Goal: Task Accomplishment & Management: Manage account settings

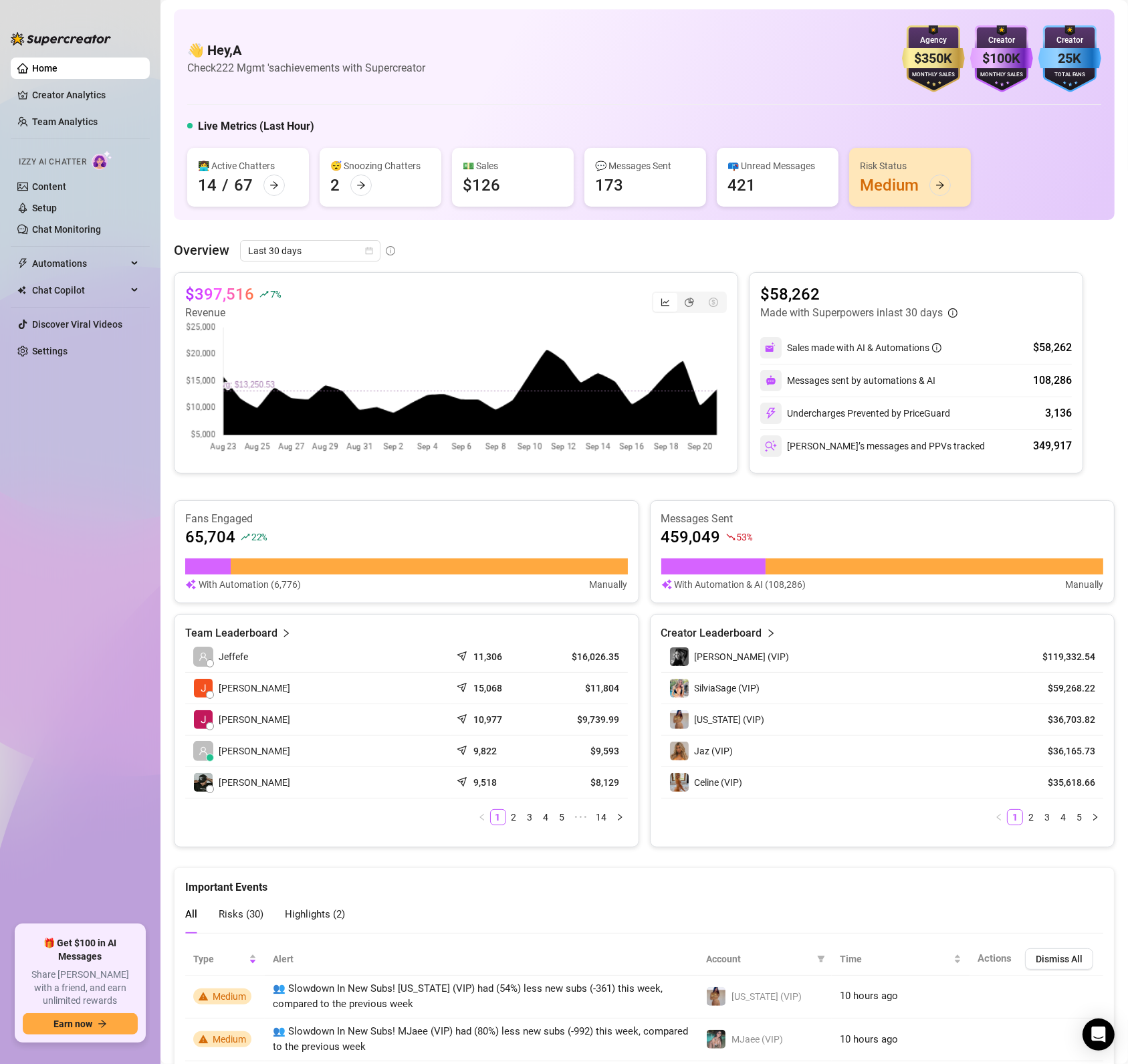
drag, startPoint x: 658, startPoint y: 887, endPoint x: 613, endPoint y: 860, distance: 52.5
click at [658, 887] on div "Important Events" at bounding box center [644, 882] width 918 height 28
click at [32, 350] on link "Settings" at bounding box center [50, 351] width 35 height 11
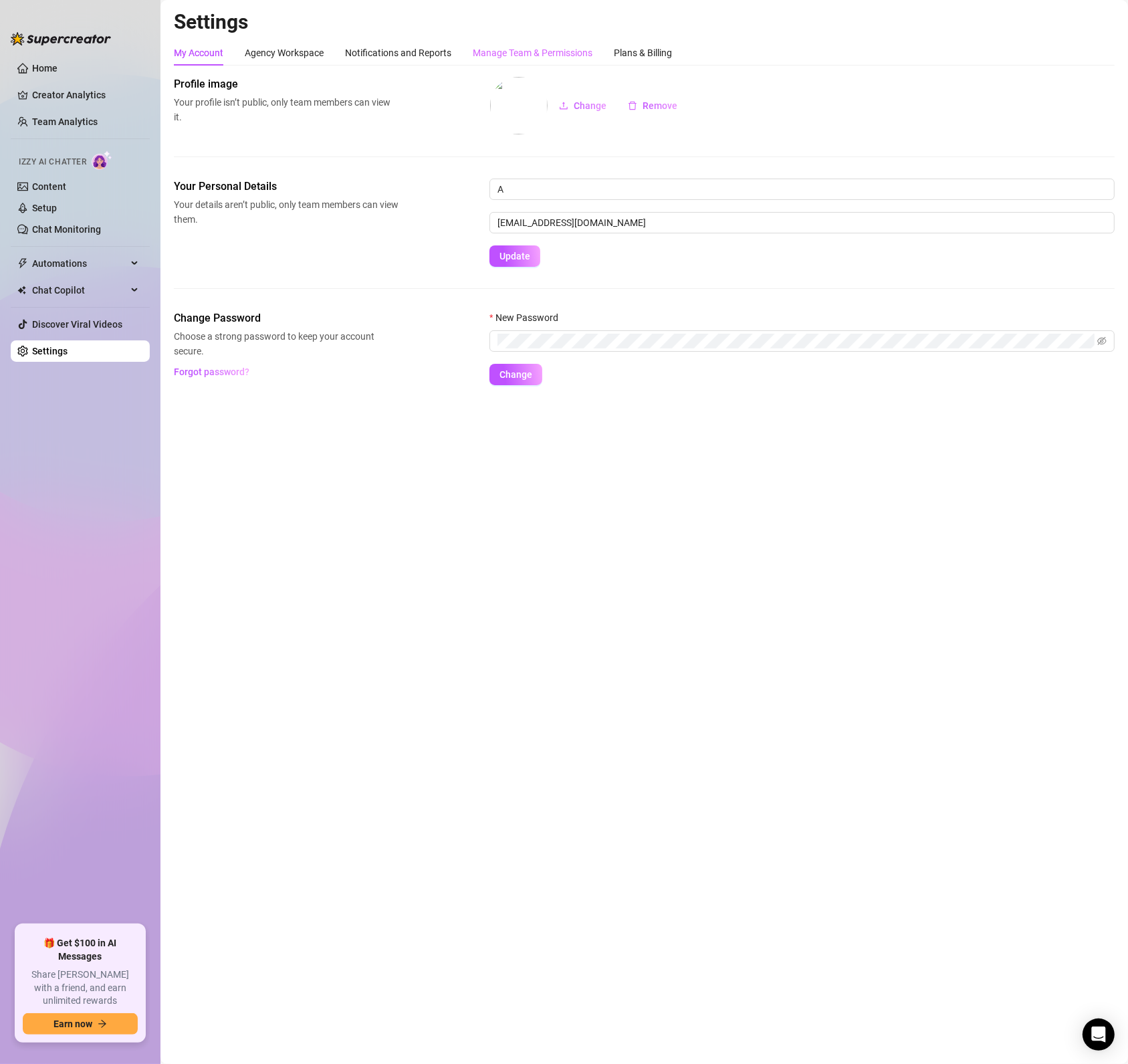
click at [566, 43] on div "Manage Team & Permissions" at bounding box center [532, 52] width 119 height 25
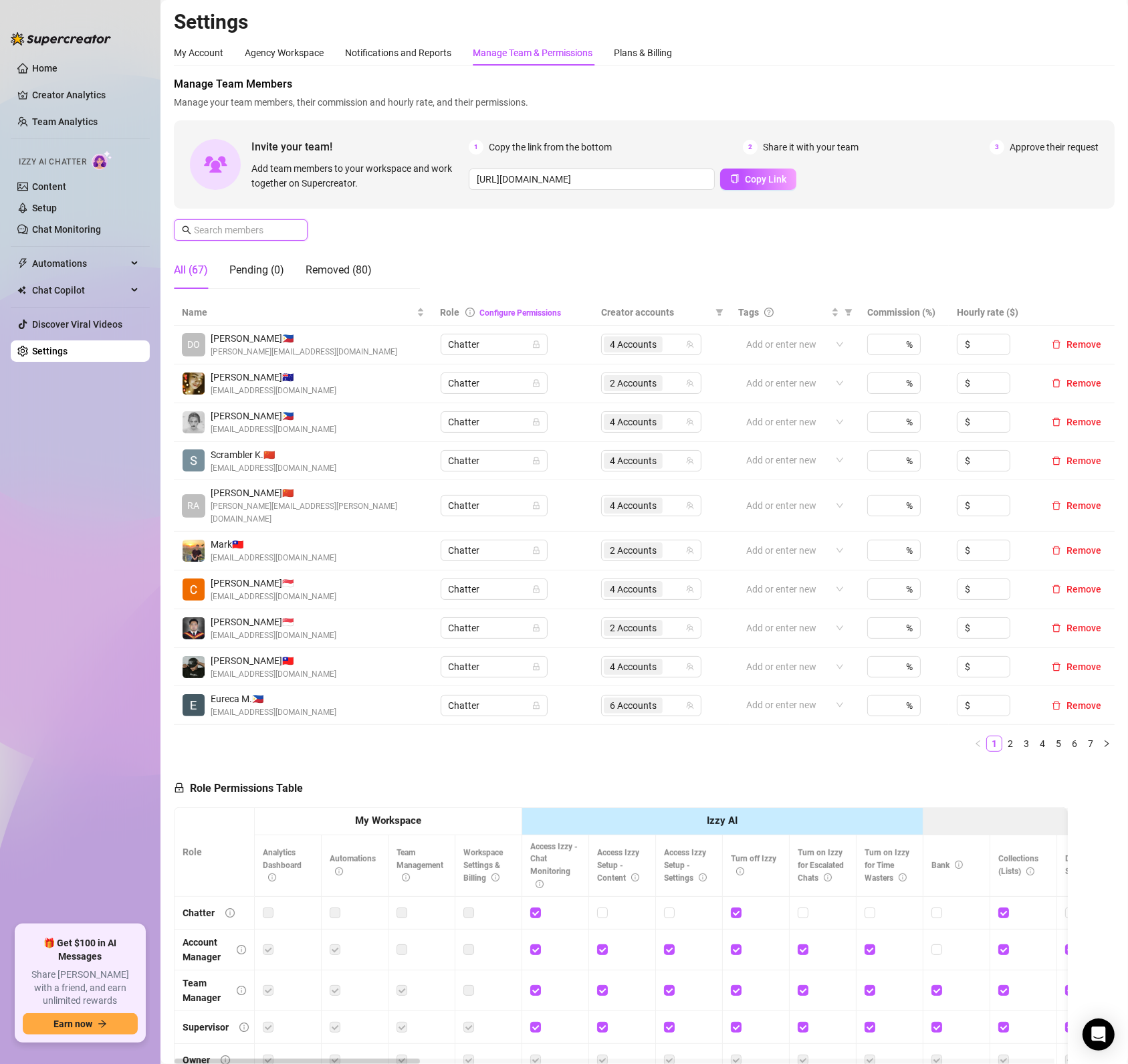
click at [239, 228] on input "text" at bounding box center [241, 230] width 95 height 15
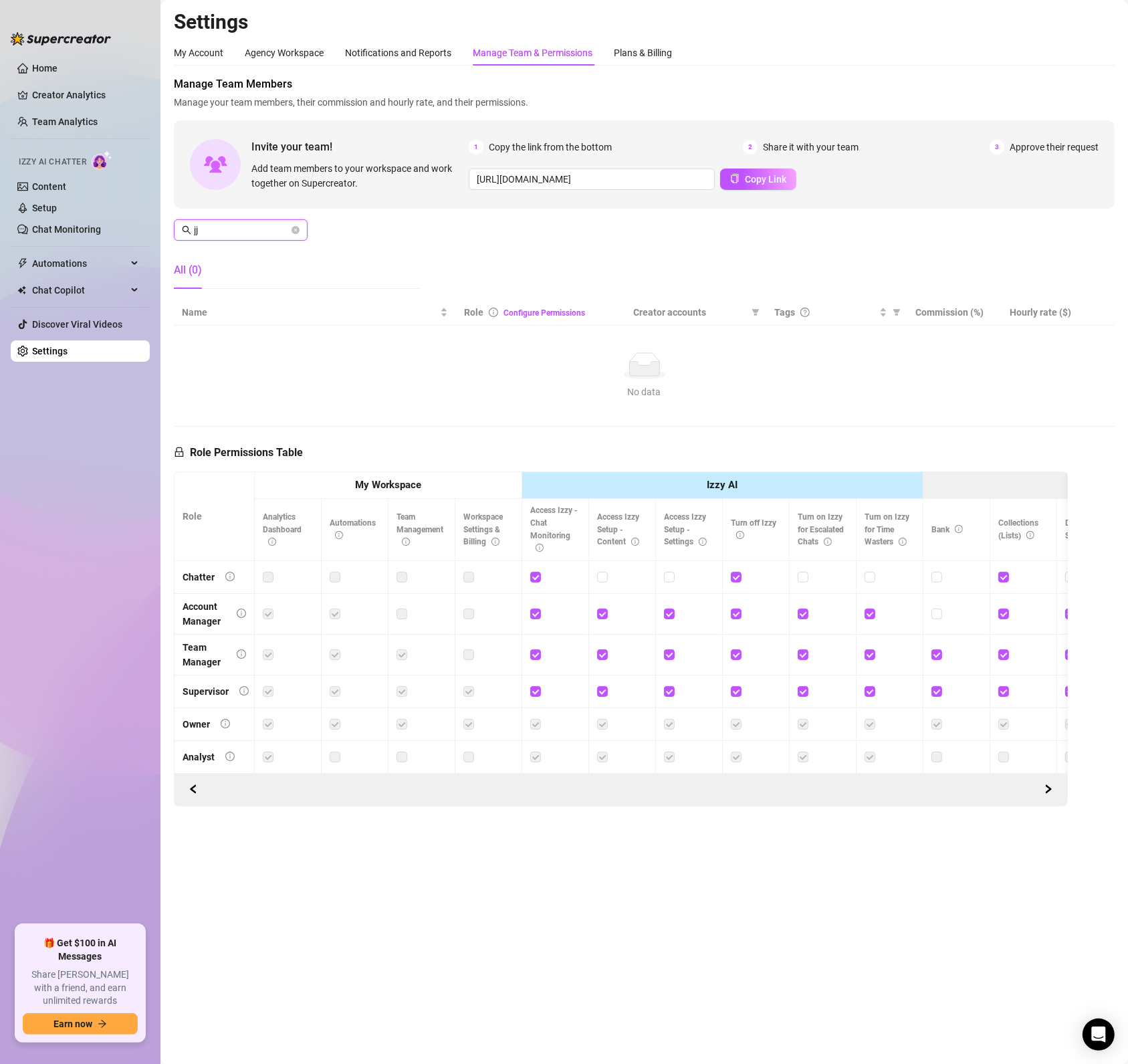
type input "j"
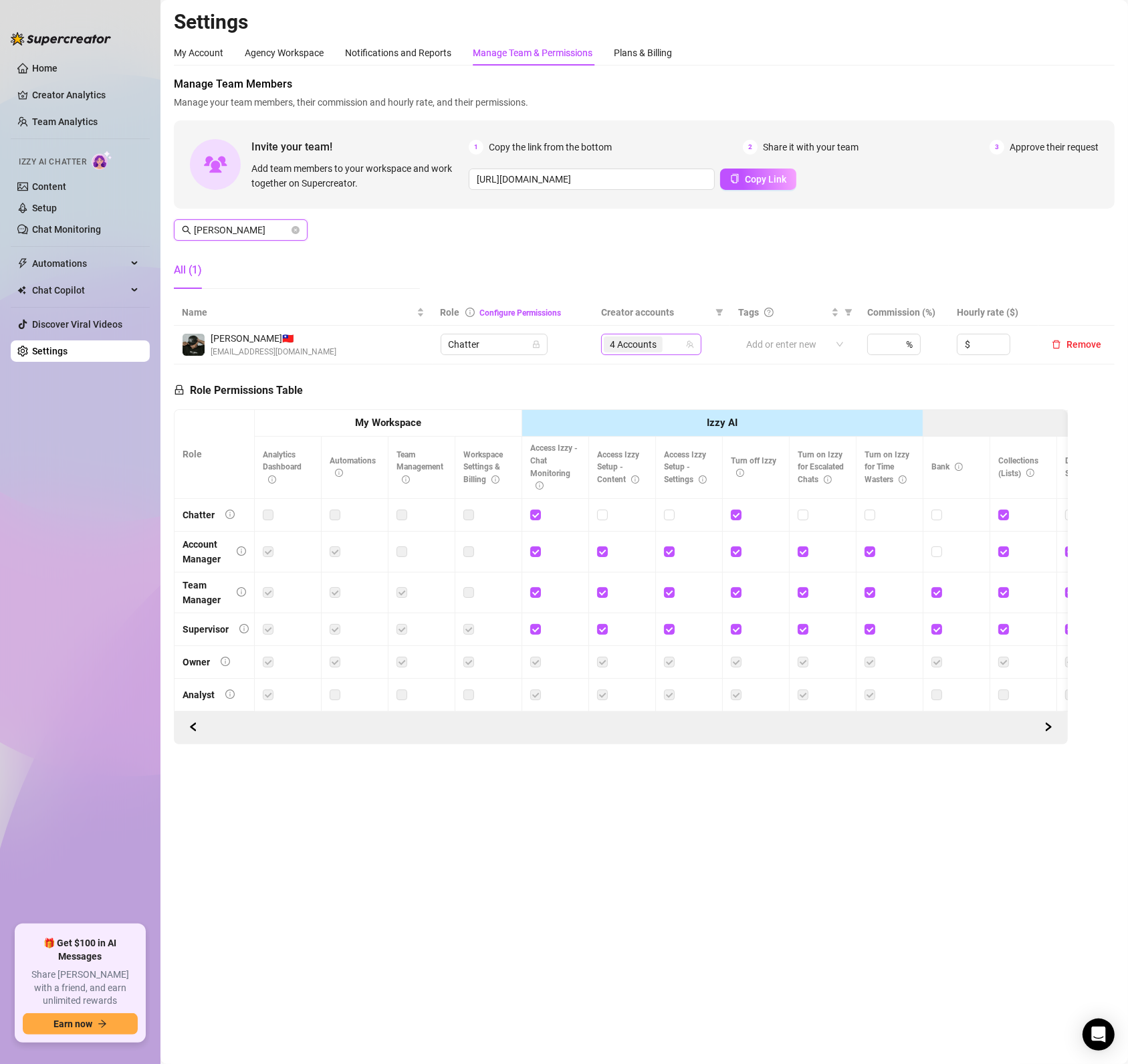
click at [679, 349] on div "4 Accounts" at bounding box center [644, 344] width 81 height 18
type input "[PERSON_NAME]"
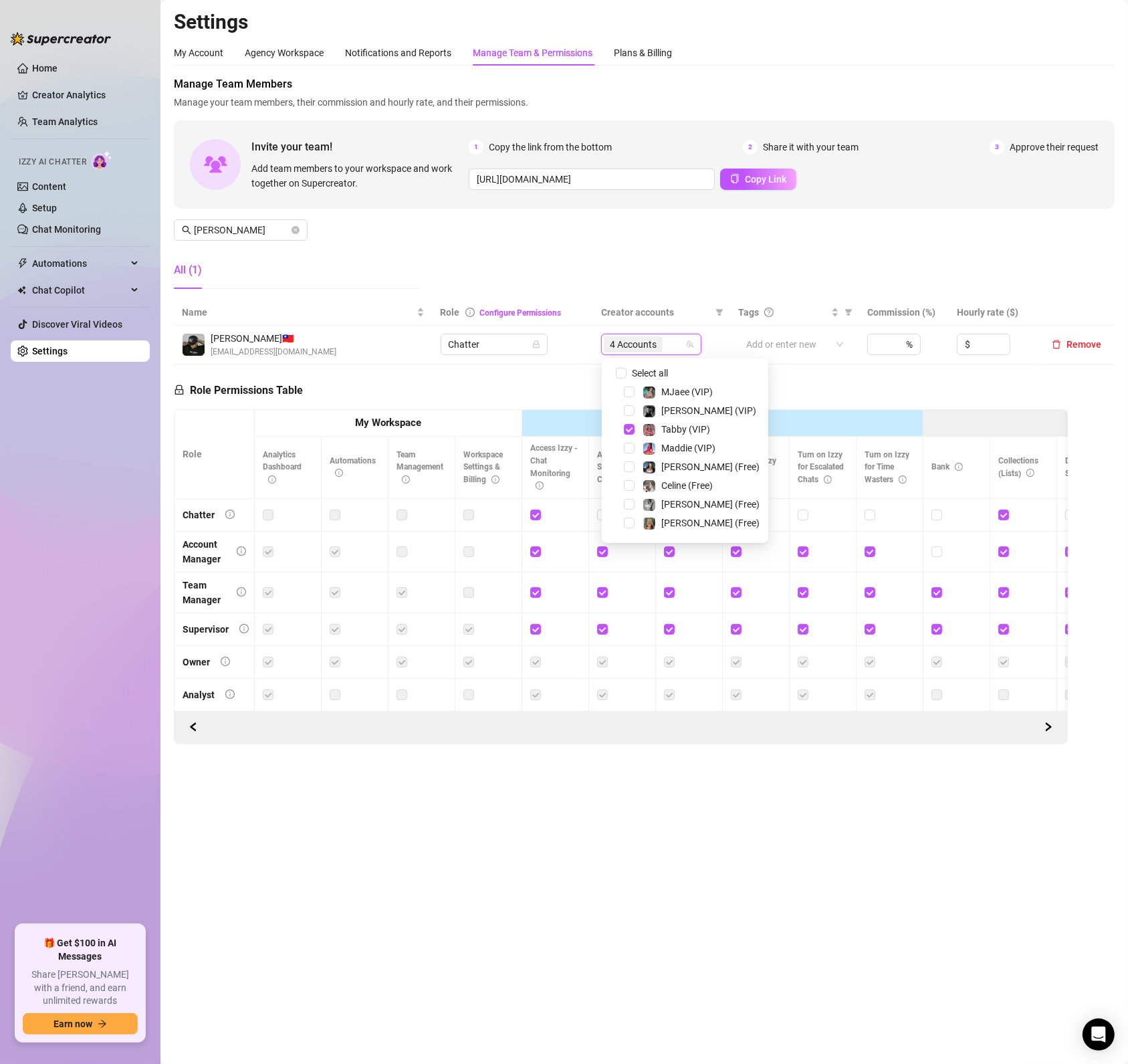
click at [623, 381] on div "Select all" at bounding box center [685, 373] width 160 height 16
click at [623, 373] on input "Select all" at bounding box center [621, 373] width 11 height 11
checkbox input "false"
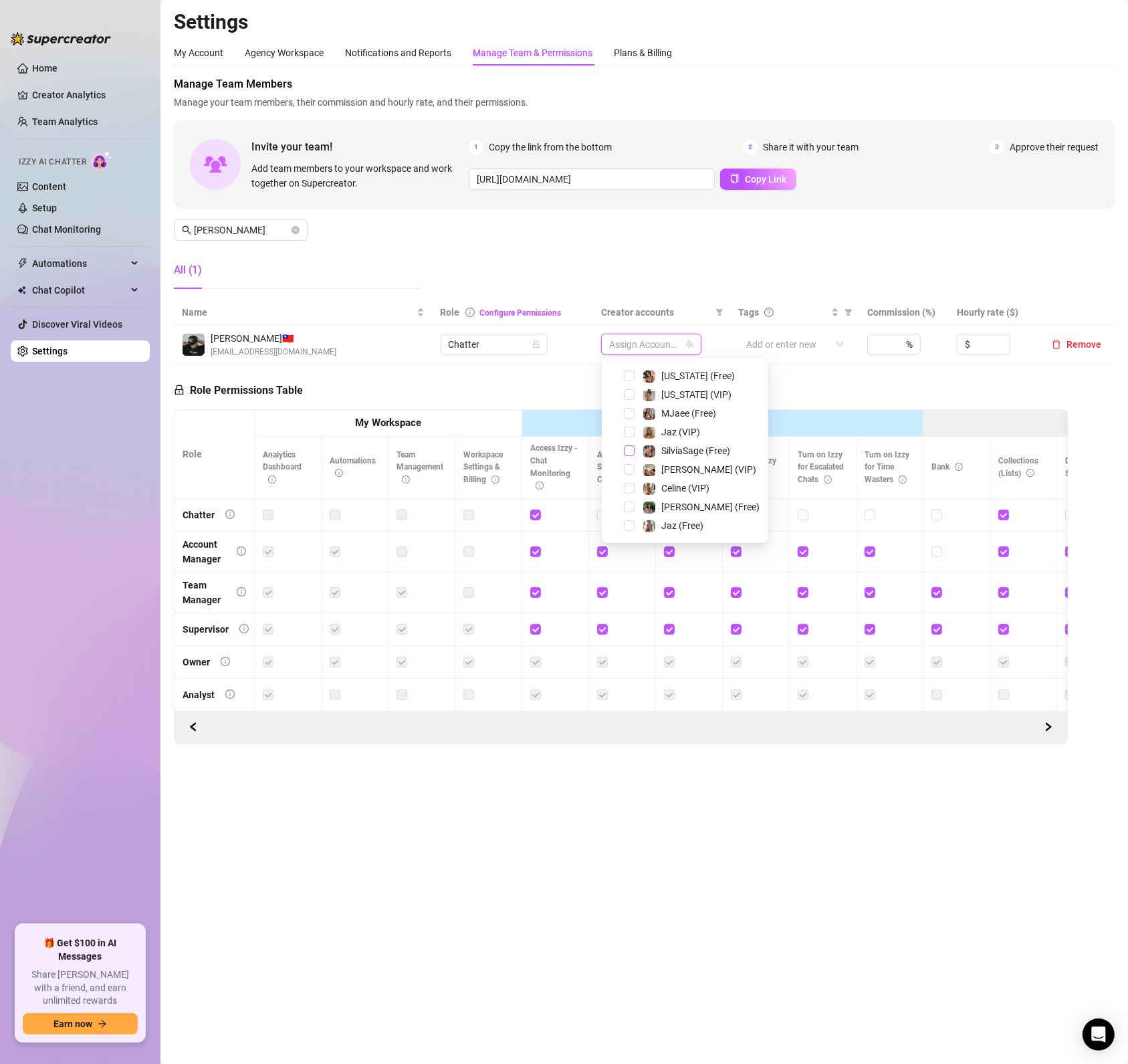
click at [626, 453] on span "Select tree node" at bounding box center [629, 450] width 11 height 11
click at [633, 386] on div "SilviaSage (VIP)" at bounding box center [685, 381] width 160 height 16
click at [630, 384] on span "Select tree node" at bounding box center [629, 381] width 11 height 11
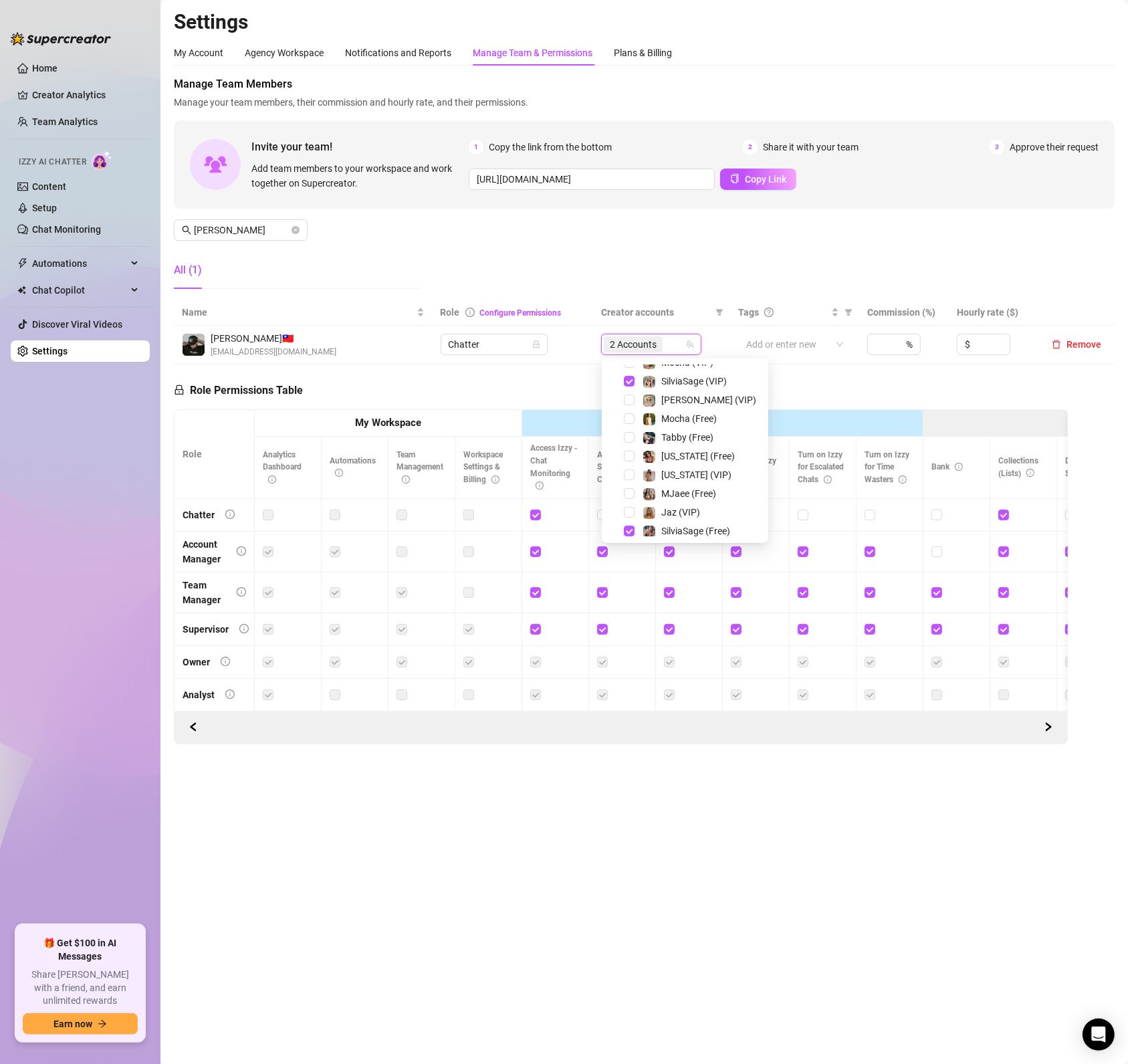
click at [503, 408] on div "Role Permissions Table Role My Workspace Izzy AI OnlyFans Side Menu OnlyFans Ch…" at bounding box center [620, 555] width 894 height 380
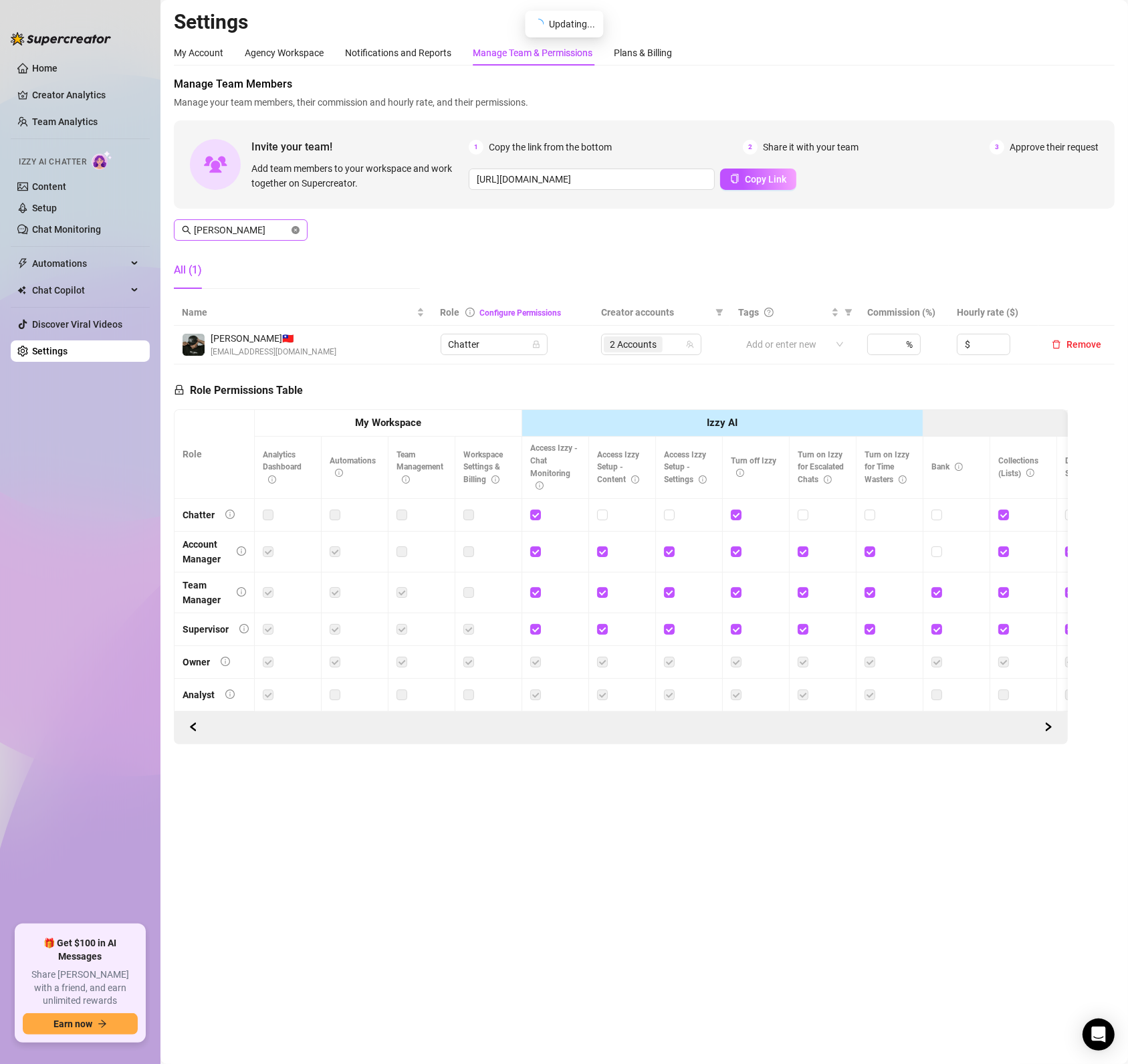
click at [296, 229] on icon "close-circle" at bounding box center [296, 230] width 8 height 8
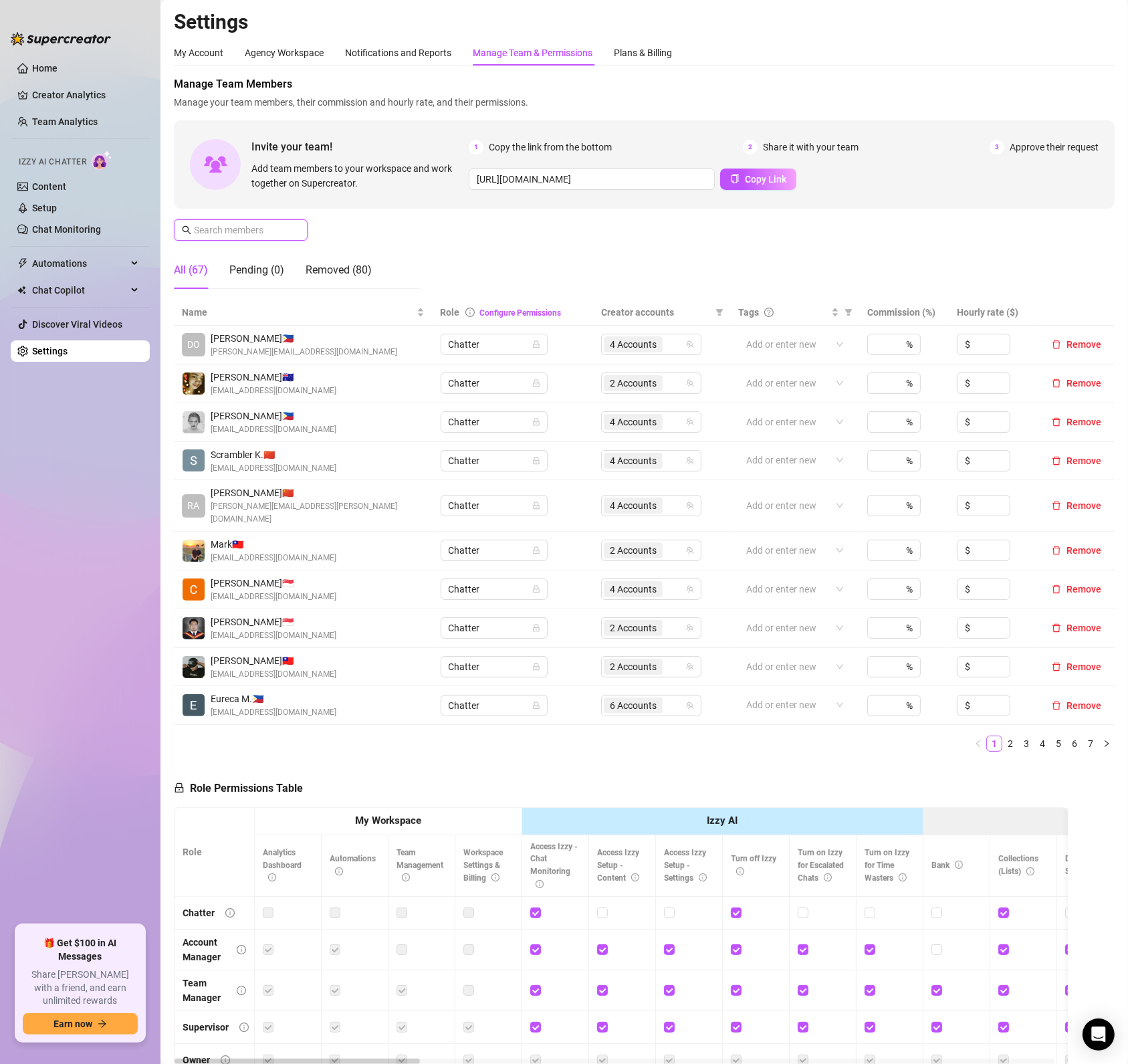
click at [211, 226] on input "text" at bounding box center [241, 230] width 95 height 15
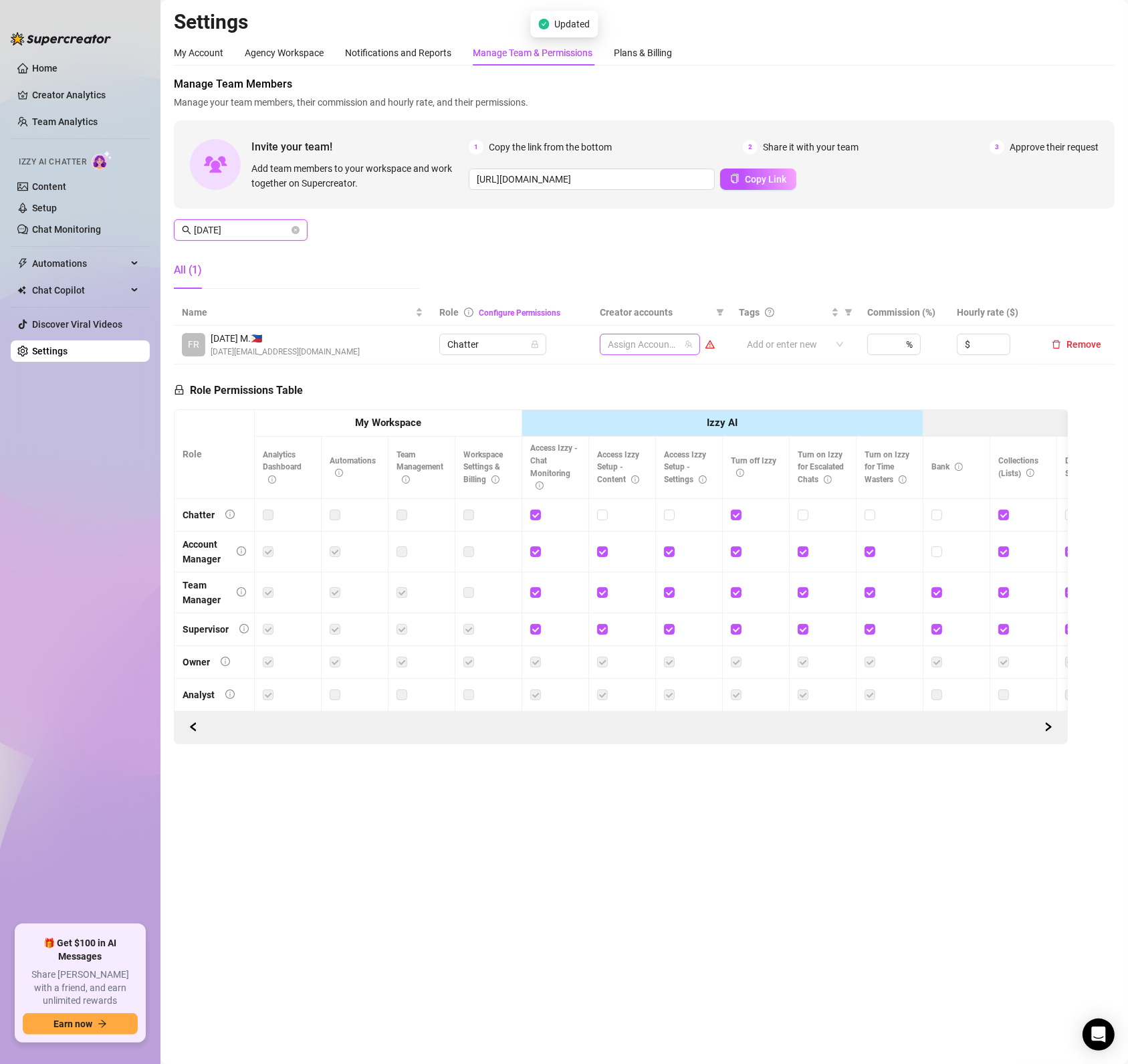
click at [679, 338] on div at bounding box center [643, 344] width 81 height 18
type input "[DATE]"
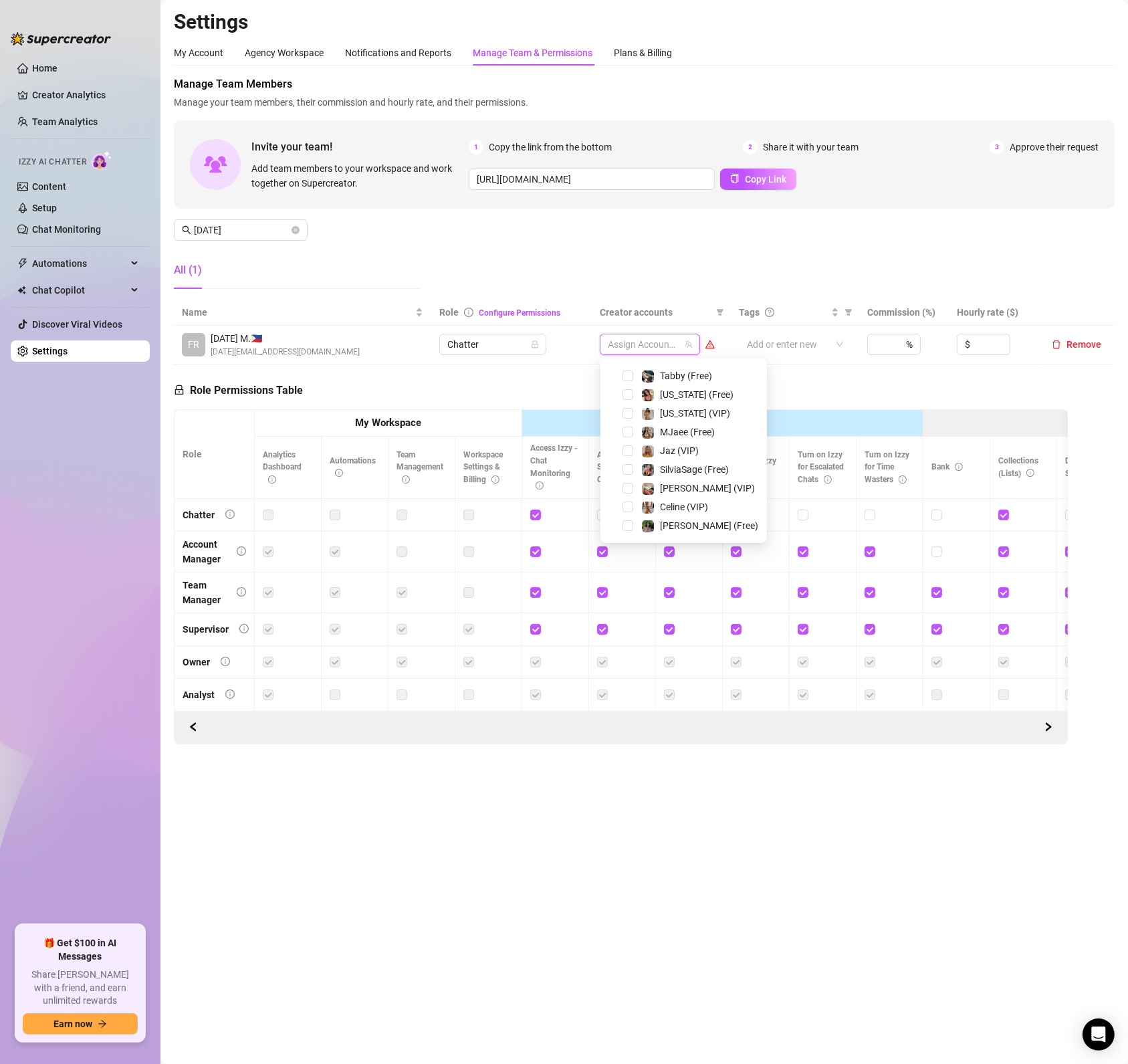
scroll to position [260, 0]
click at [632, 522] on span "Select tree node" at bounding box center [628, 525] width 11 height 11
click at [632, 432] on span "Select tree node" at bounding box center [628, 432] width 11 height 11
click at [367, 390] on div "Role Permissions Table Role My Workspace Izzy AI OnlyFans Side Menu OnlyFans Ch…" at bounding box center [620, 555] width 894 height 380
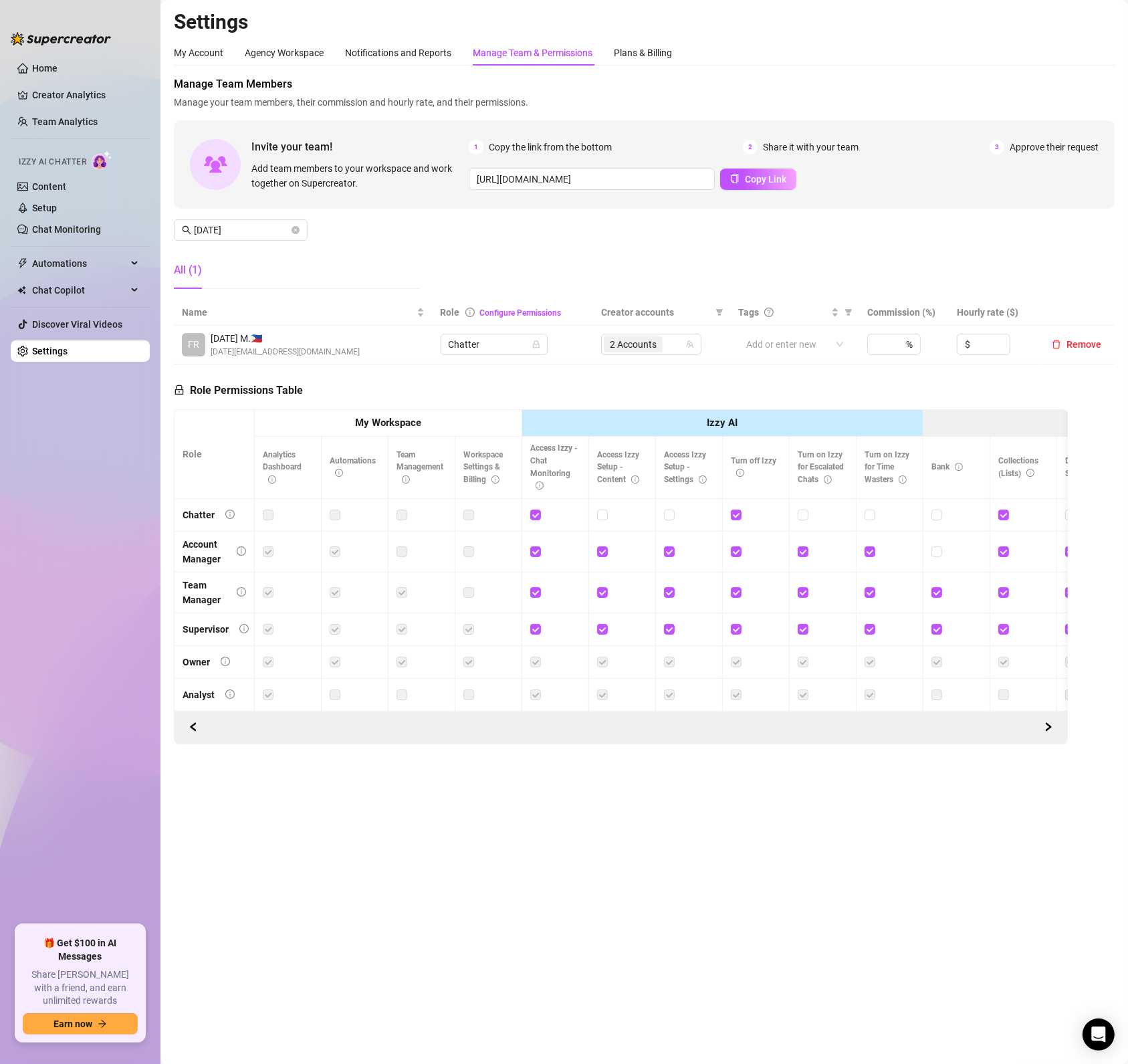
click at [296, 231] on icon "close-circle" at bounding box center [296, 230] width 8 height 8
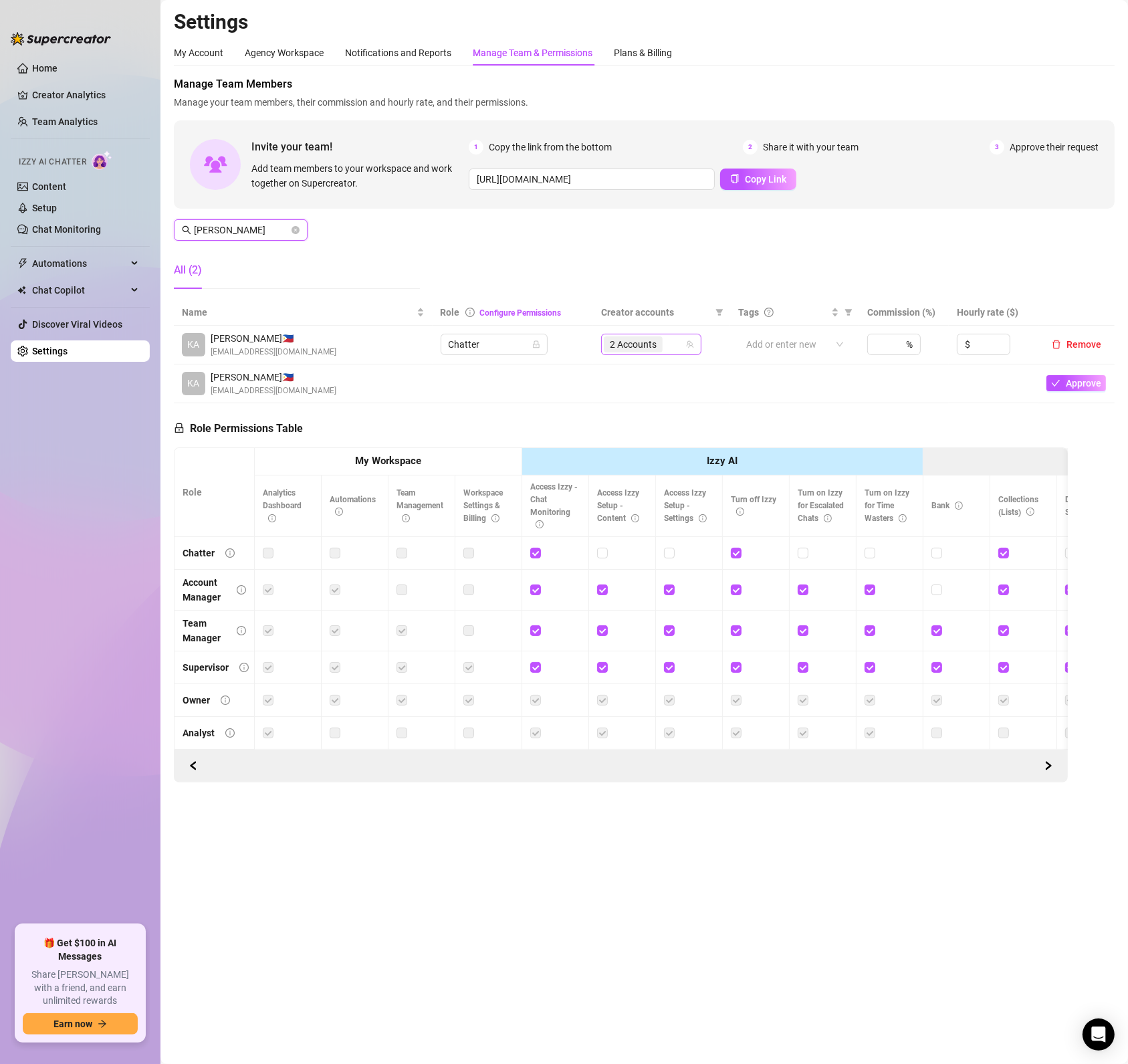
click at [675, 347] on div "2 Accounts" at bounding box center [644, 344] width 81 height 18
type input "[PERSON_NAME]"
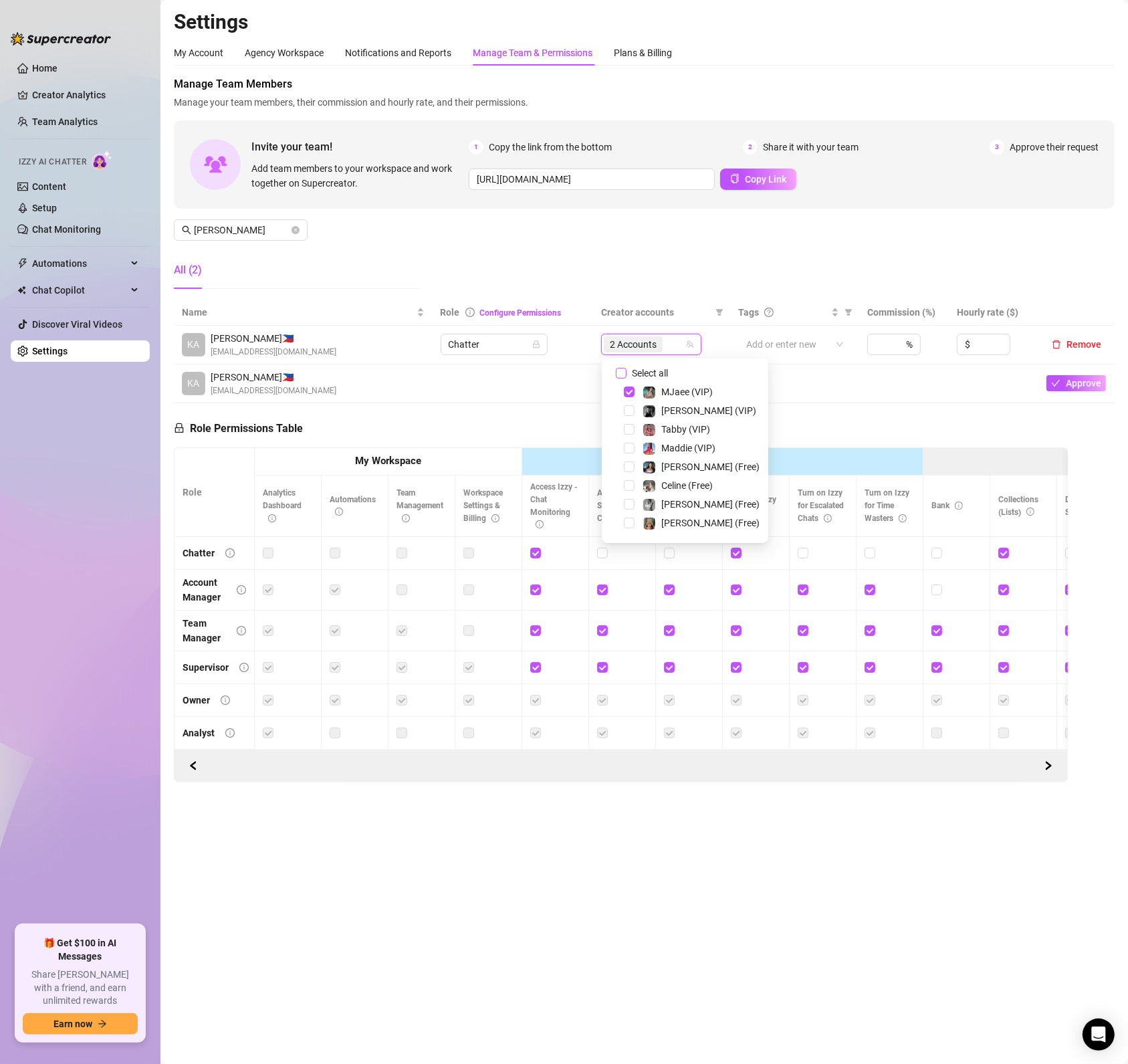
click at [624, 371] on input "Select all" at bounding box center [621, 373] width 11 height 11
checkbox input "false"
click at [630, 466] on span "Select tree node" at bounding box center [629, 470] width 11 height 11
click at [630, 504] on span "Select tree node" at bounding box center [629, 507] width 11 height 11
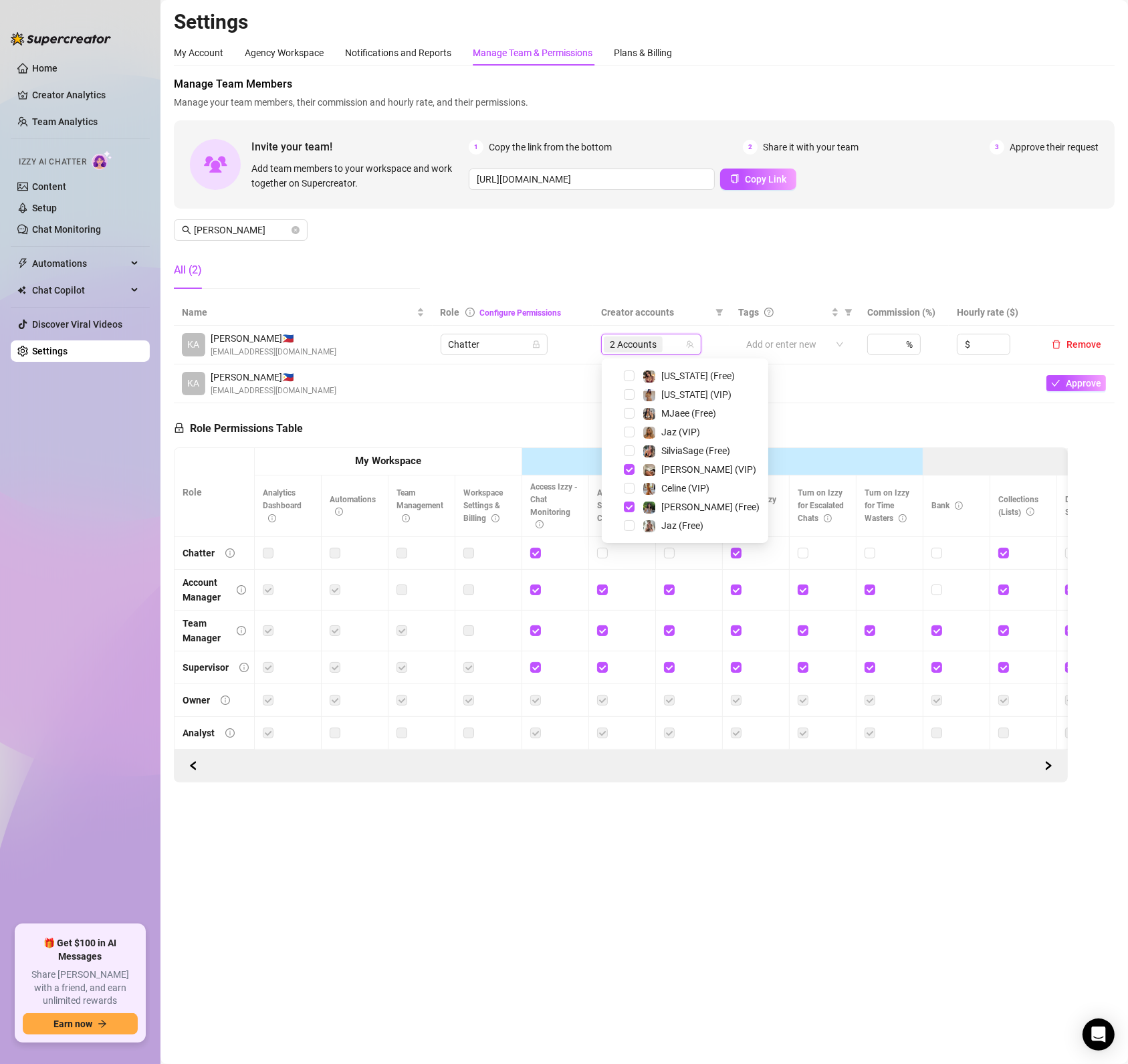
scroll to position [179, 0]
click at [629, 420] on span "Select tree node" at bounding box center [629, 418] width 11 height 11
click at [630, 462] on span "Select tree node" at bounding box center [629, 461] width 11 height 11
click at [458, 410] on div "Role Permissions Table Role My Workspace Izzy AI OnlyFans Side Menu OnlyFans Ch…" at bounding box center [620, 593] width 894 height 380
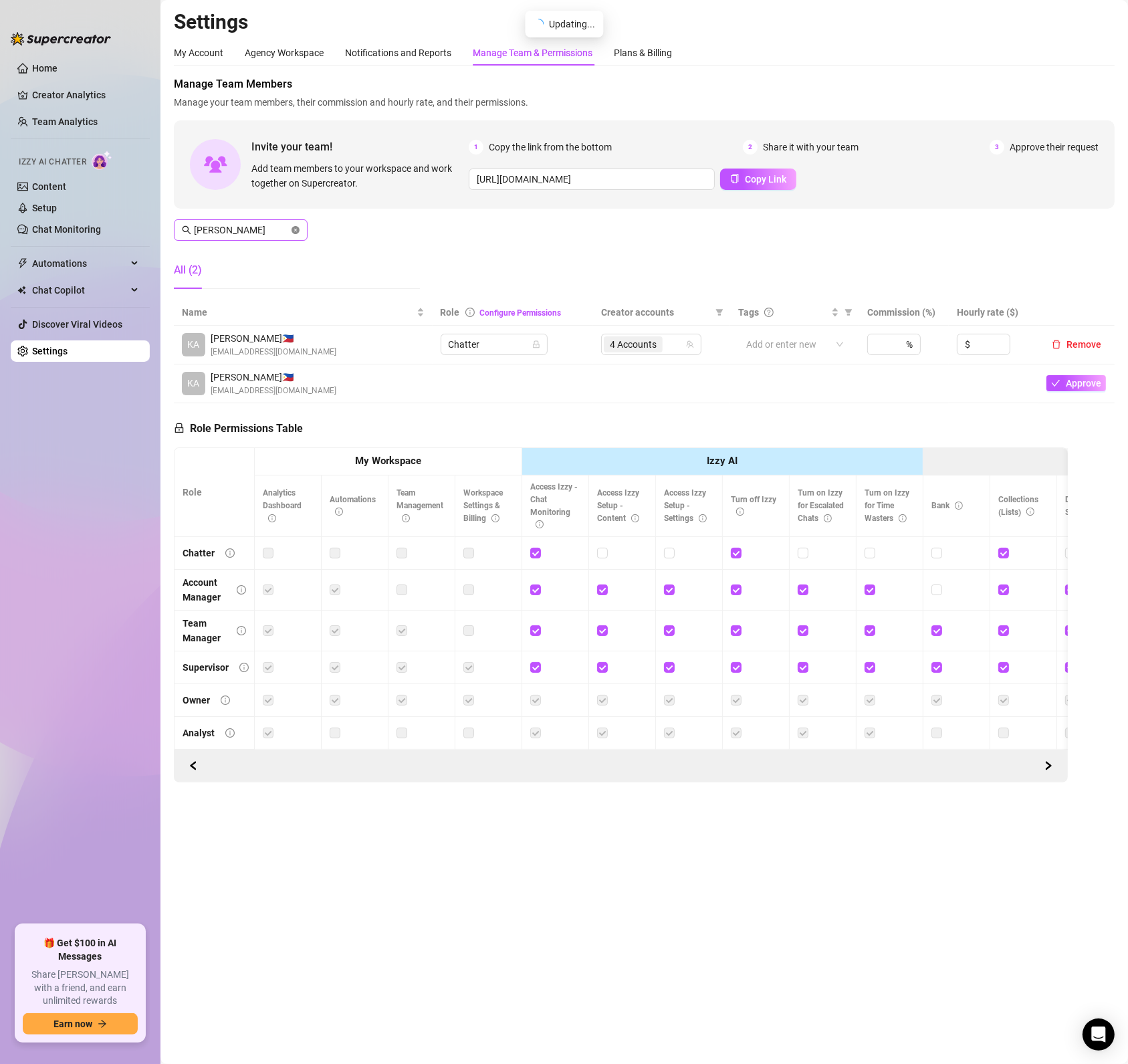
click at [298, 231] on icon "close-circle" at bounding box center [296, 230] width 8 height 8
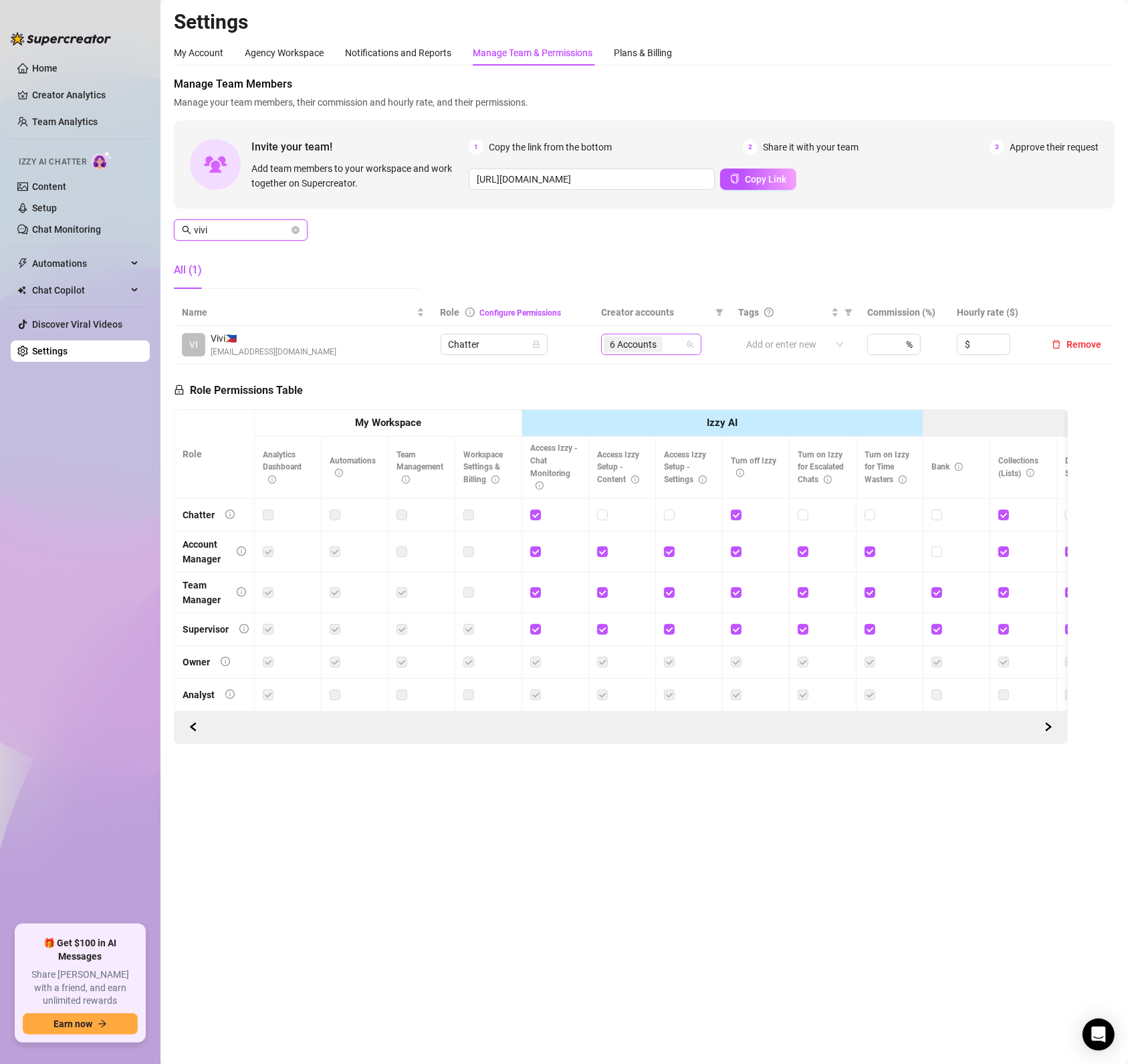
click at [660, 348] on span "6 Accounts" at bounding box center [633, 344] width 59 height 16
type input "vivi"
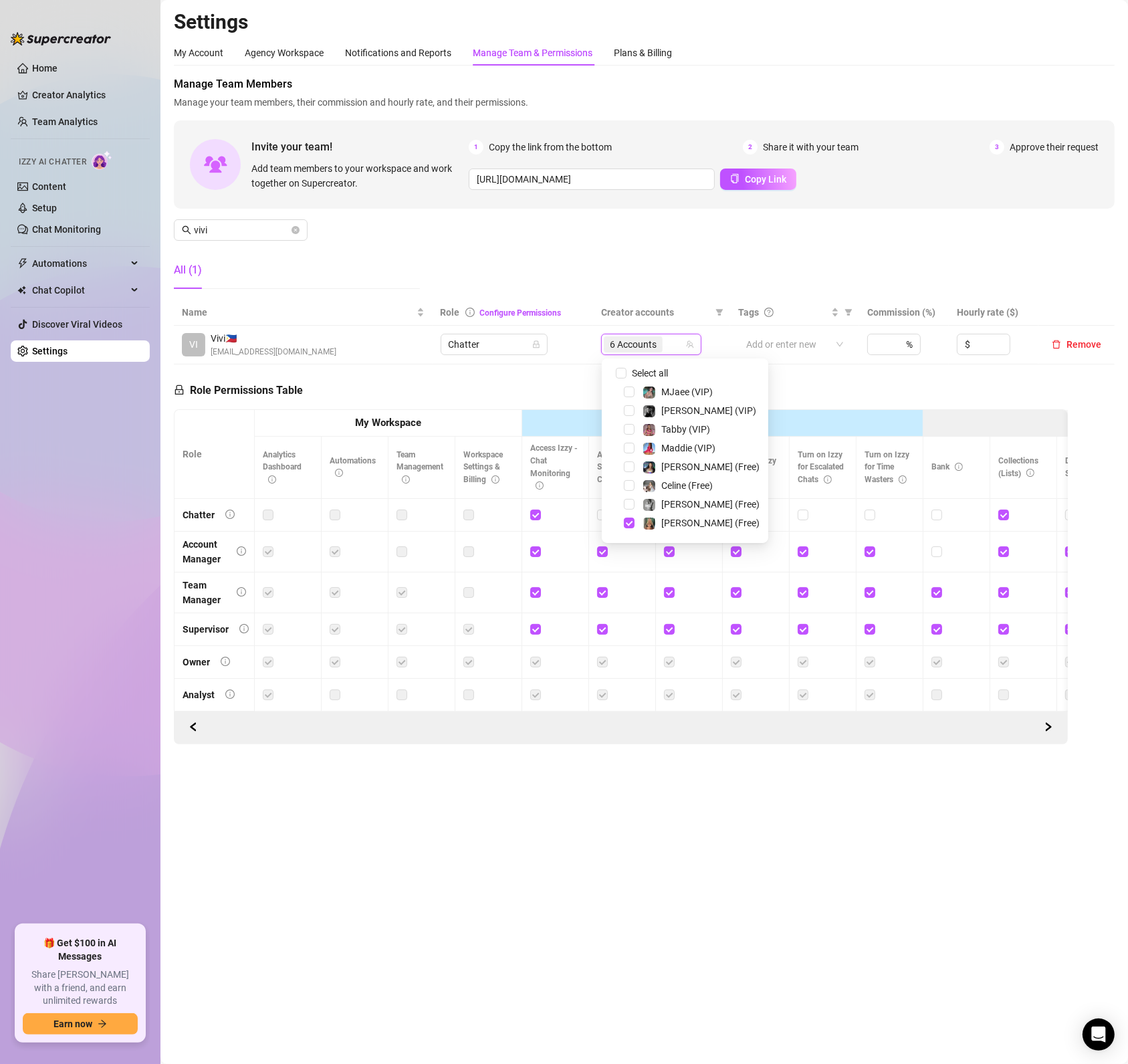
click at [612, 372] on span at bounding box center [613, 373] width 16 height 16
click at [624, 369] on input "Select all" at bounding box center [621, 373] width 11 height 11
checkbox input "false"
click at [636, 450] on div "Maddie (VIP)" at bounding box center [685, 447] width 160 height 16
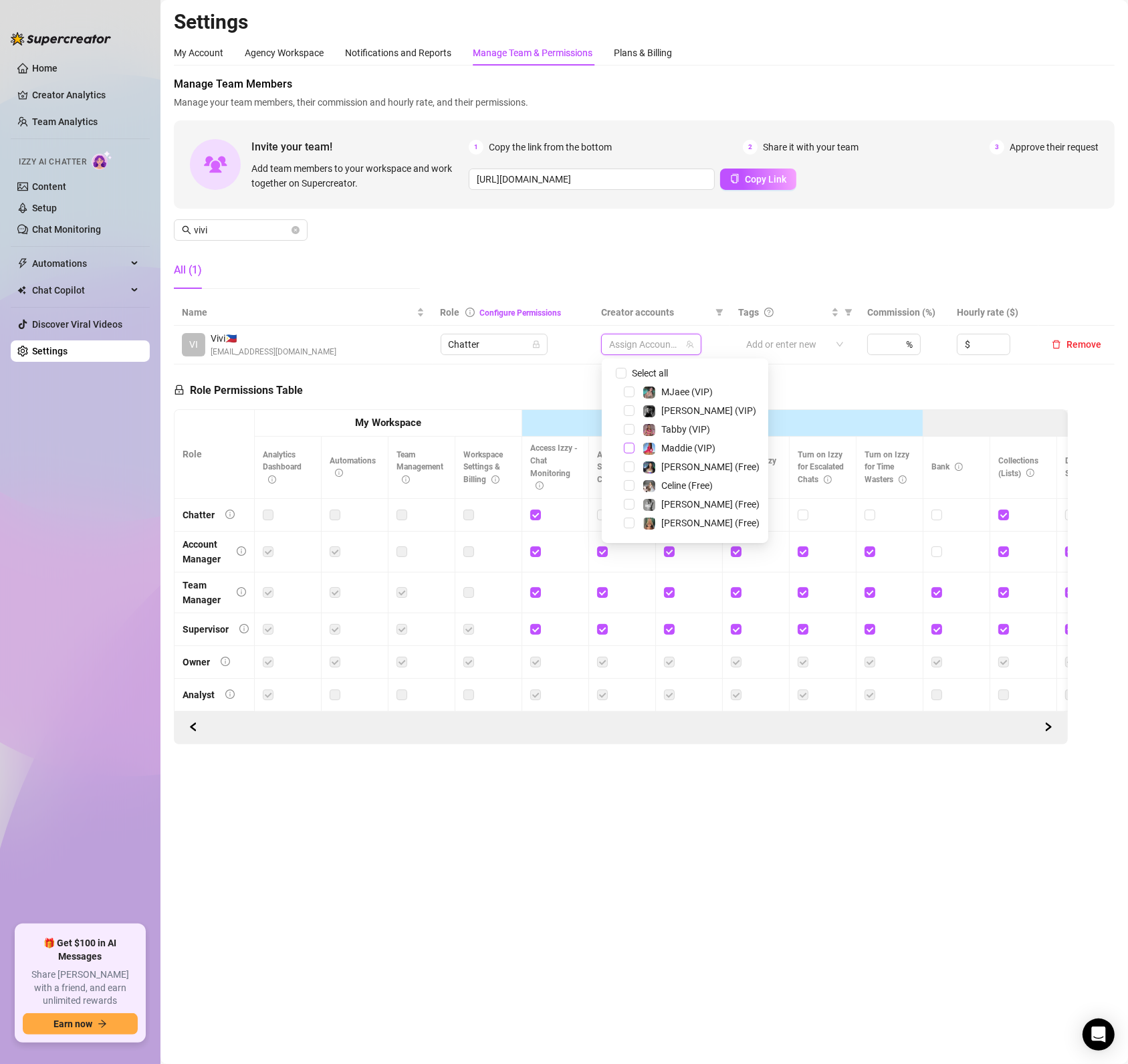
click at [623, 451] on div "Maddie (VIP)" at bounding box center [685, 447] width 160 height 16
click at [627, 450] on span "Select tree node" at bounding box center [629, 448] width 11 height 11
click at [631, 463] on span "Select tree node" at bounding box center [629, 467] width 11 height 11
click at [628, 460] on span "Select tree node" at bounding box center [629, 456] width 11 height 11
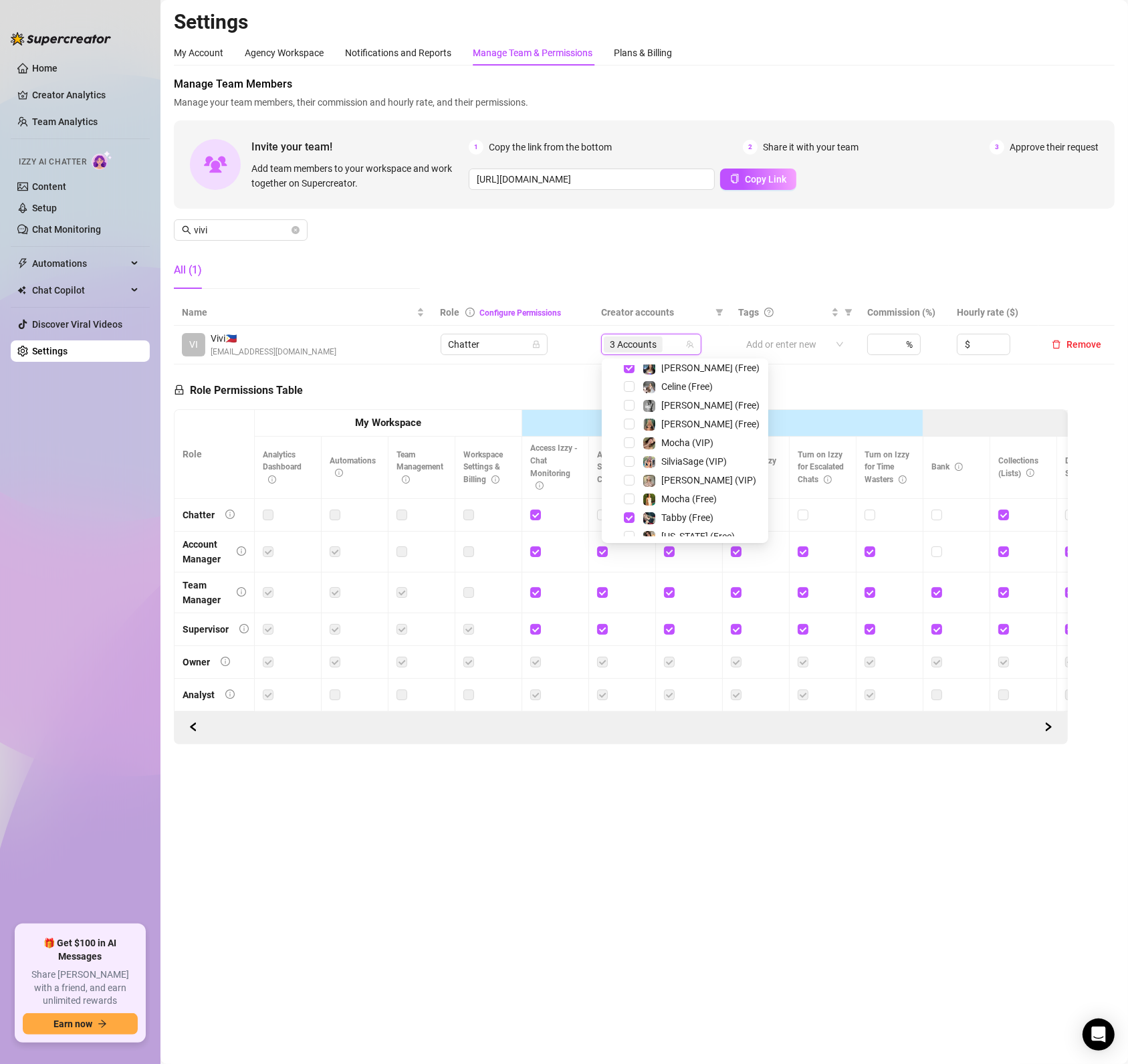
scroll to position [0, 0]
click at [633, 434] on span "Select tree node" at bounding box center [629, 429] width 11 height 11
click at [616, 891] on main "Settings My Account Agency Workspace Notifications and Reports Manage Team & Pe…" at bounding box center [644, 532] width 967 height 1064
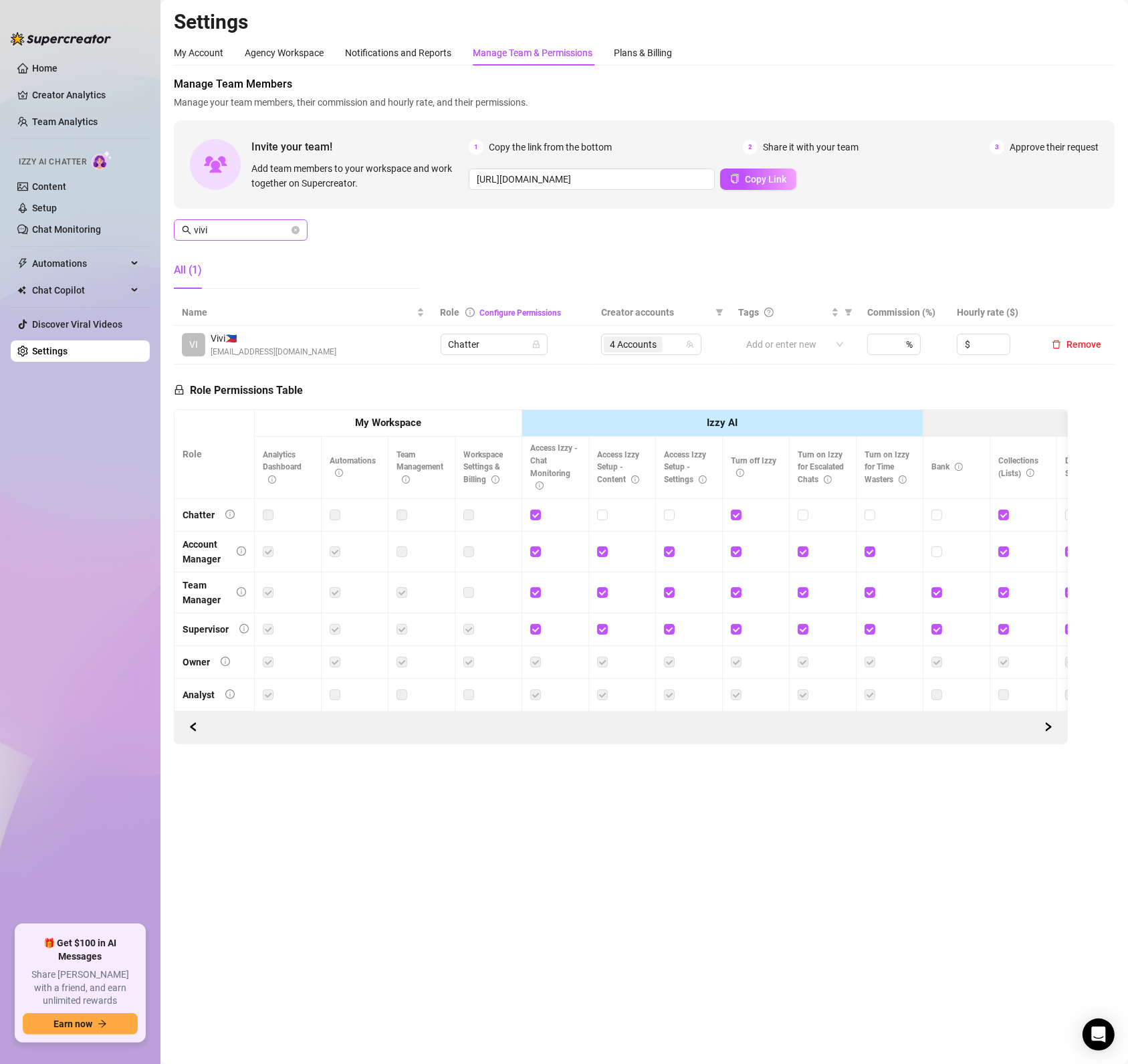
click at [294, 234] on span at bounding box center [296, 230] width 8 height 15
click at [297, 233] on icon "close-circle" at bounding box center [296, 230] width 8 height 8
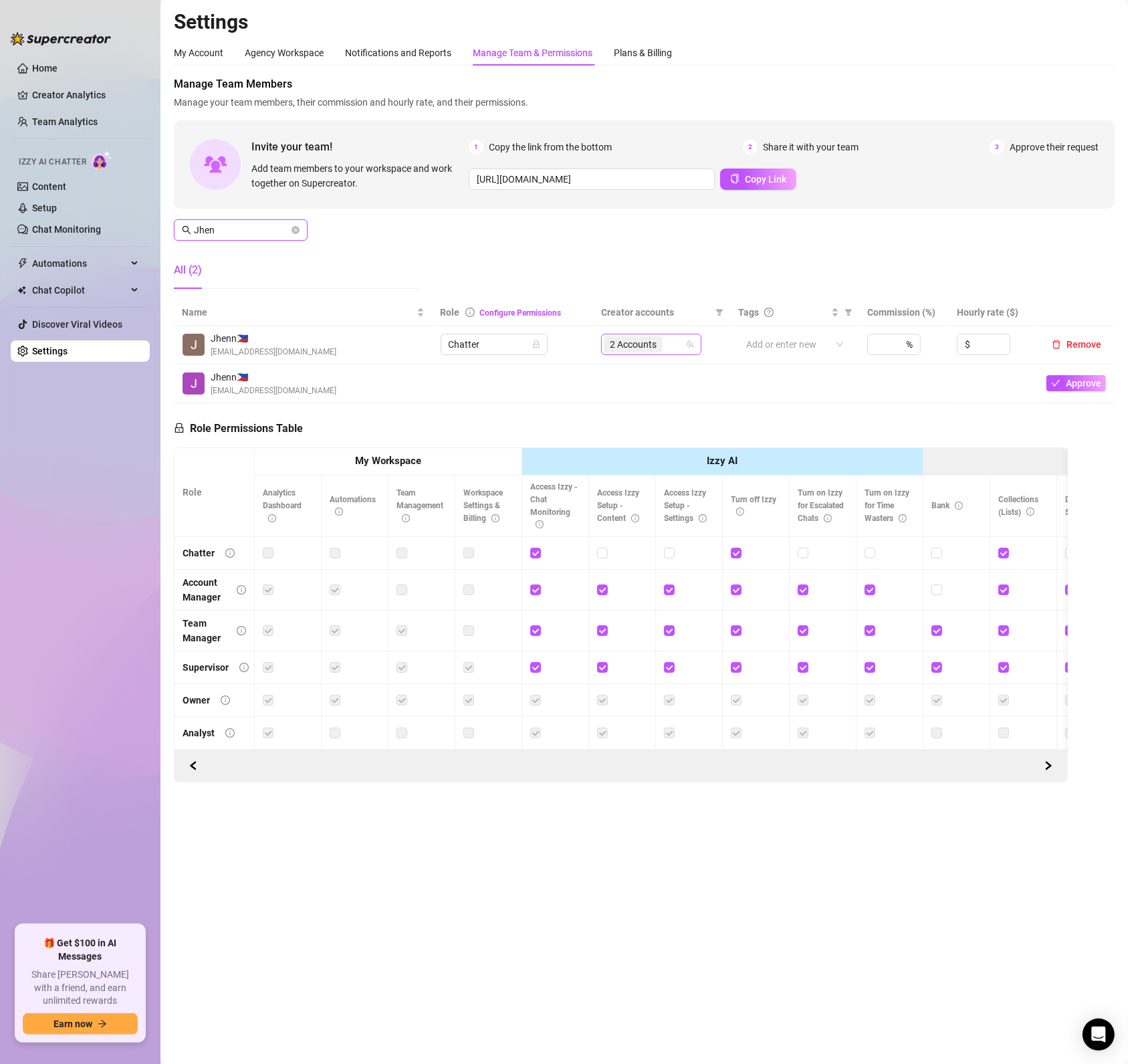
click at [692, 345] on icon "team" at bounding box center [690, 344] width 8 height 8
click at [665, 345] on div "2 Accounts" at bounding box center [644, 344] width 81 height 18
type input "Jhen"
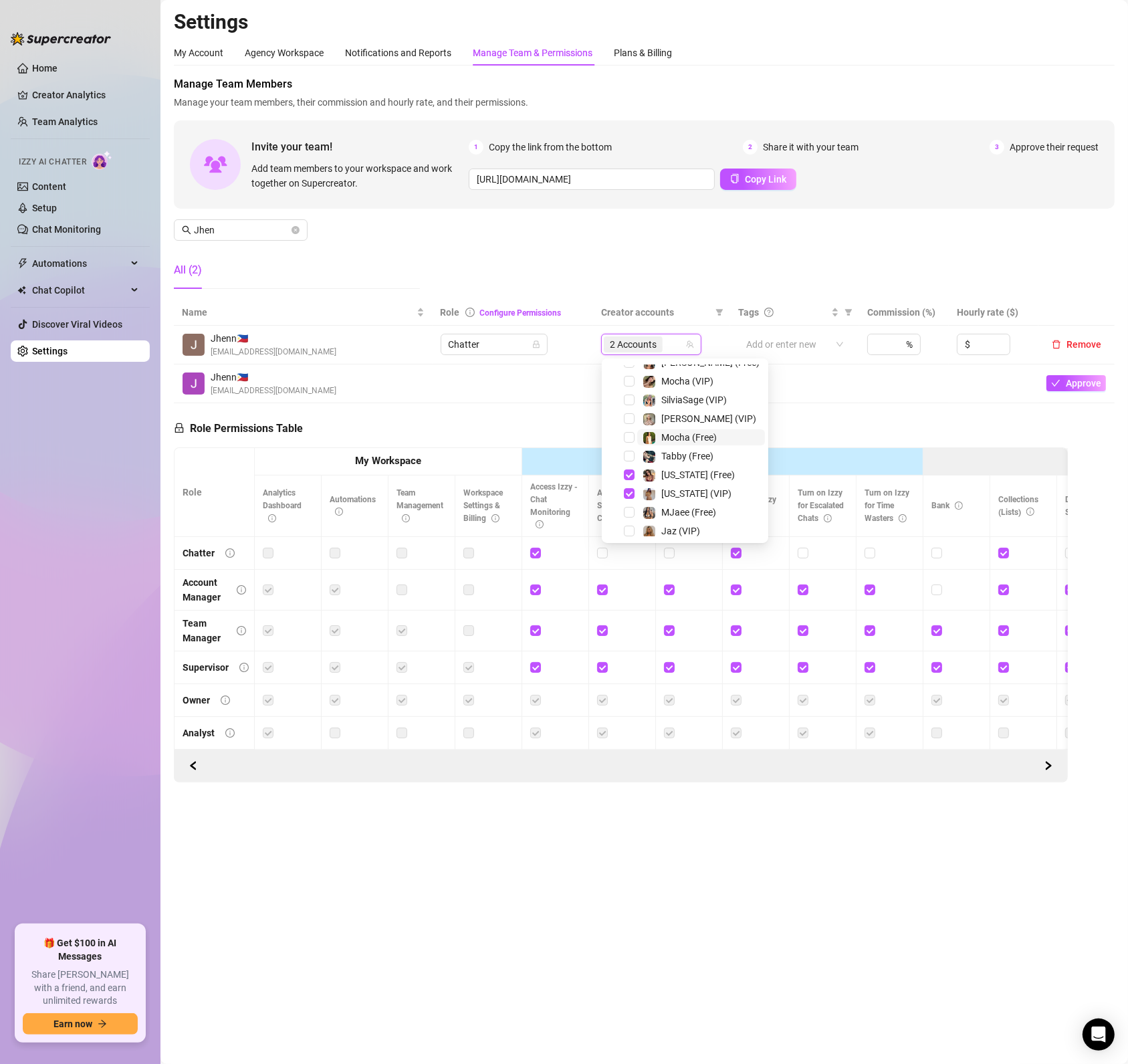
scroll to position [260, 0]
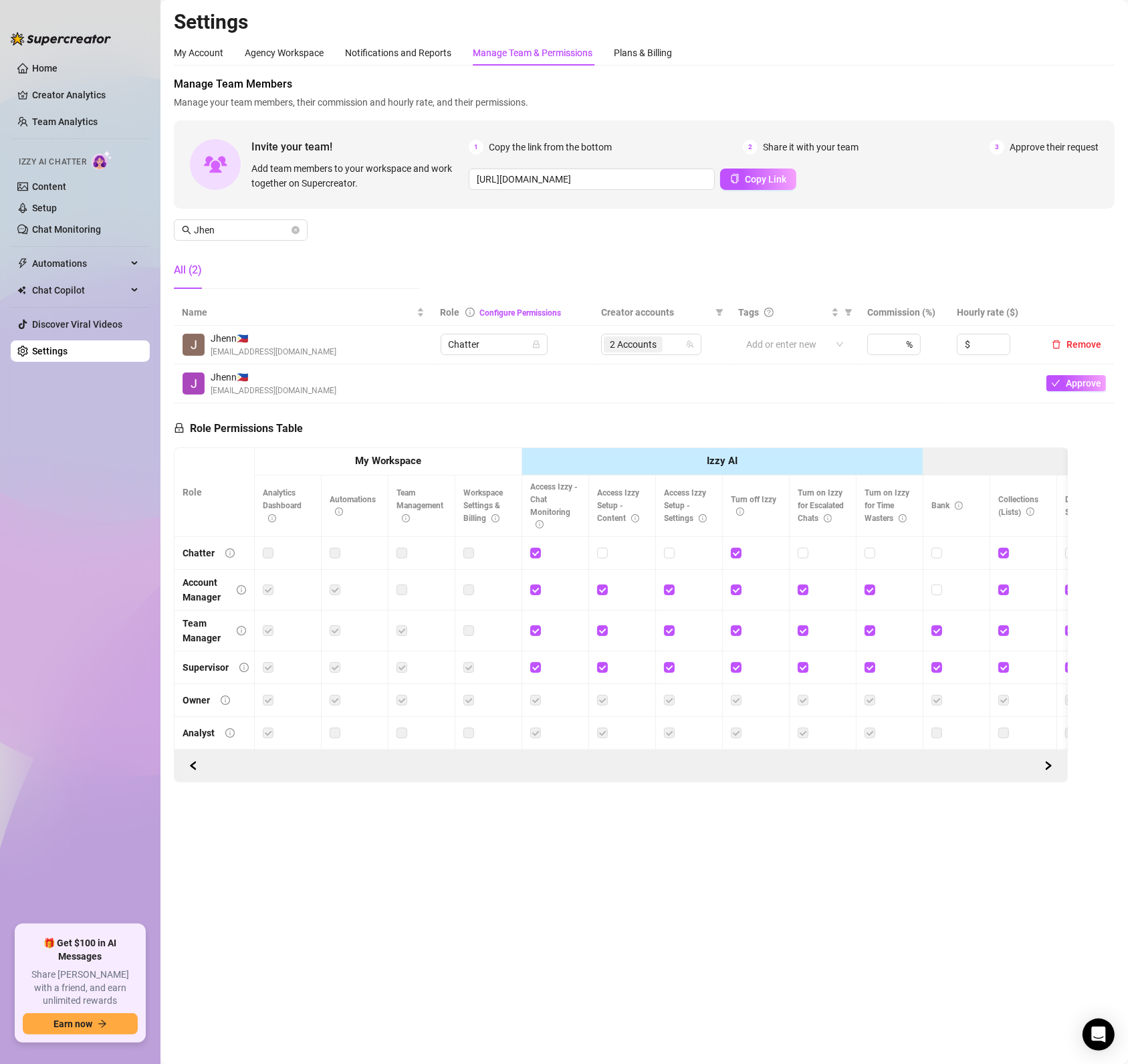
click at [567, 892] on main "Settings My Account Agency Workspace Notifications and Reports Manage Team & Pe…" at bounding box center [644, 532] width 967 height 1064
click at [297, 228] on icon "close-circle" at bounding box center [296, 230] width 8 height 8
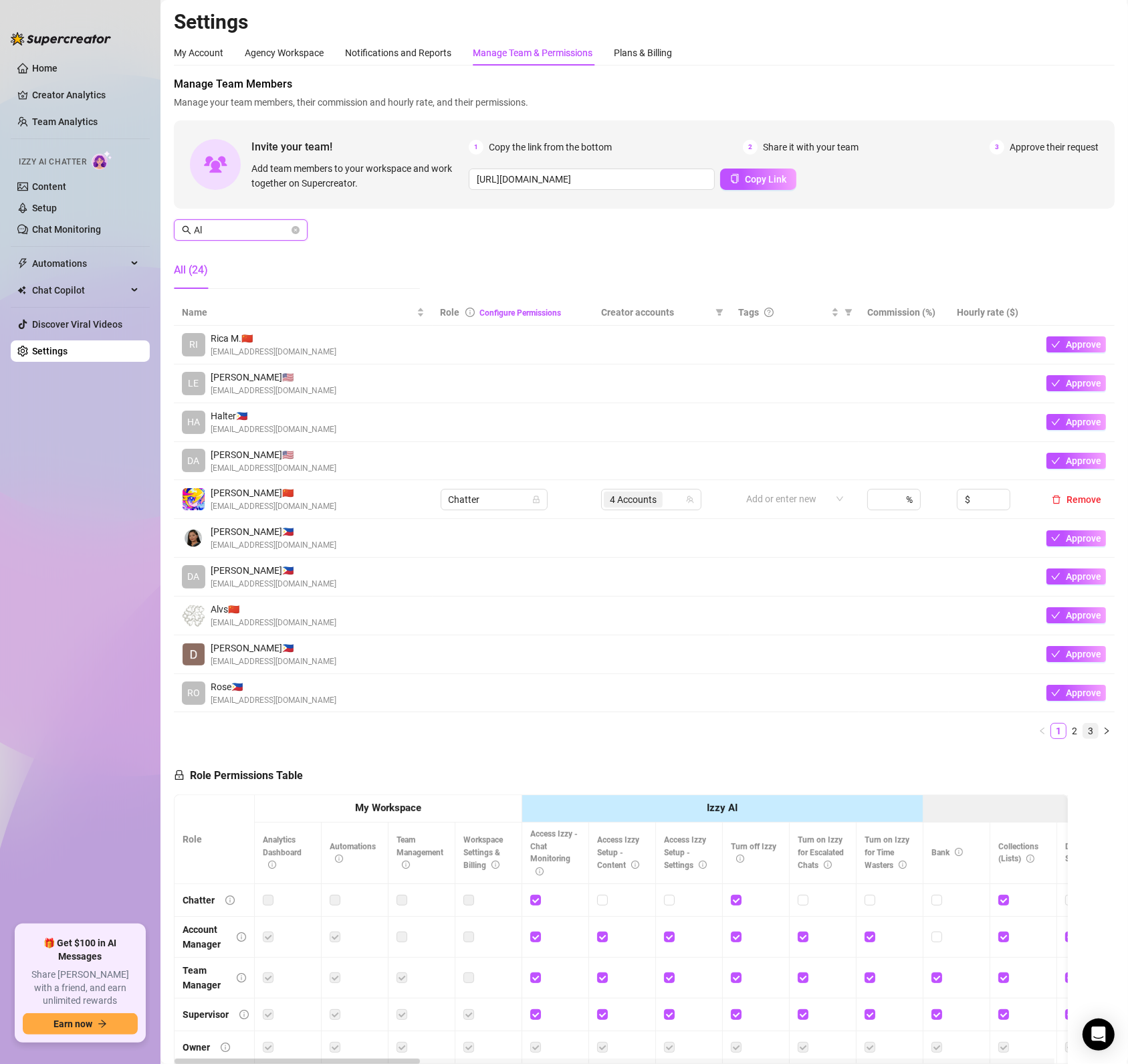
type input "Al"
click at [1083, 731] on link "3" at bounding box center [1090, 731] width 15 height 15
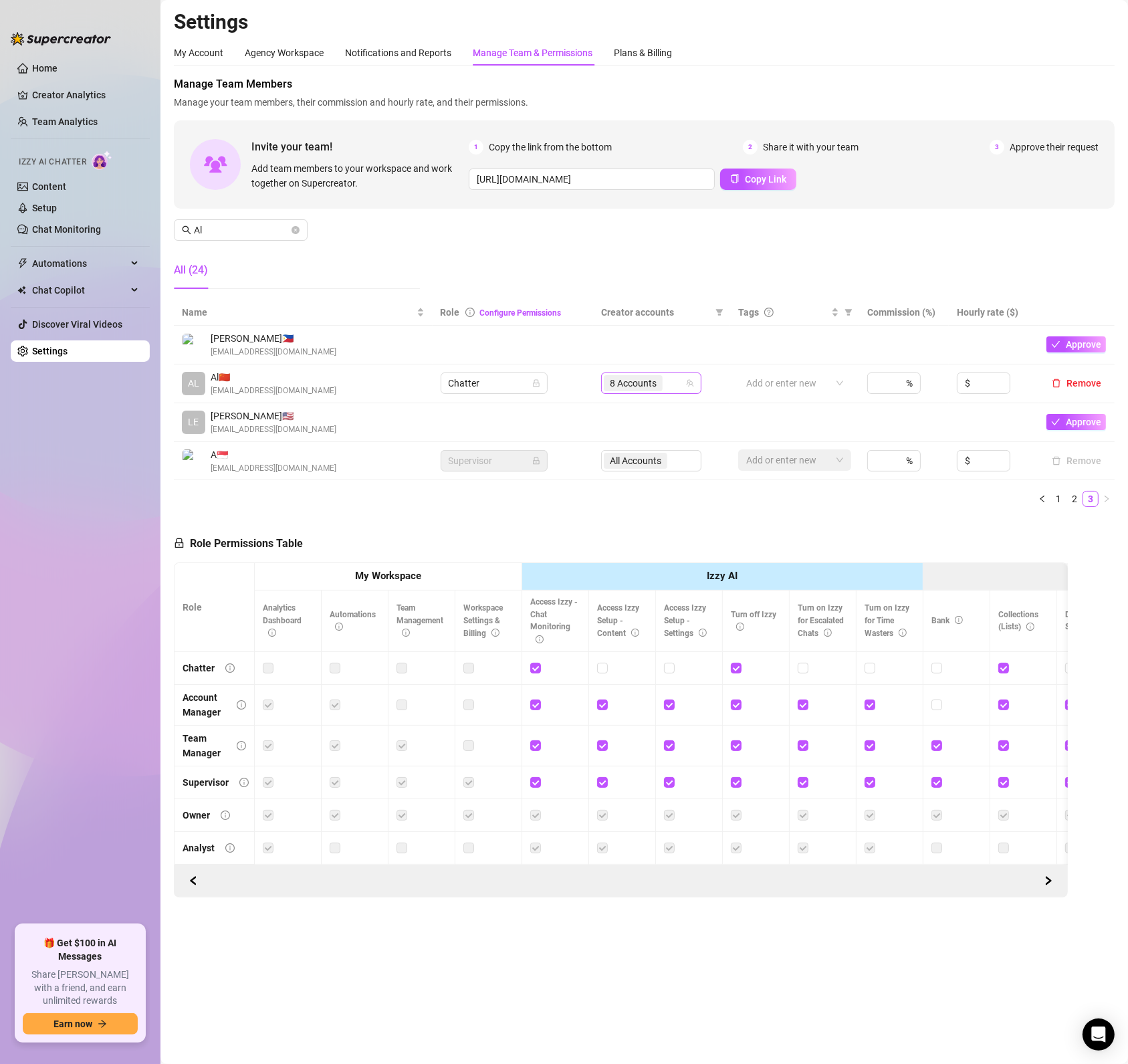
click at [682, 382] on div "8 Accounts" at bounding box center [644, 383] width 81 height 18
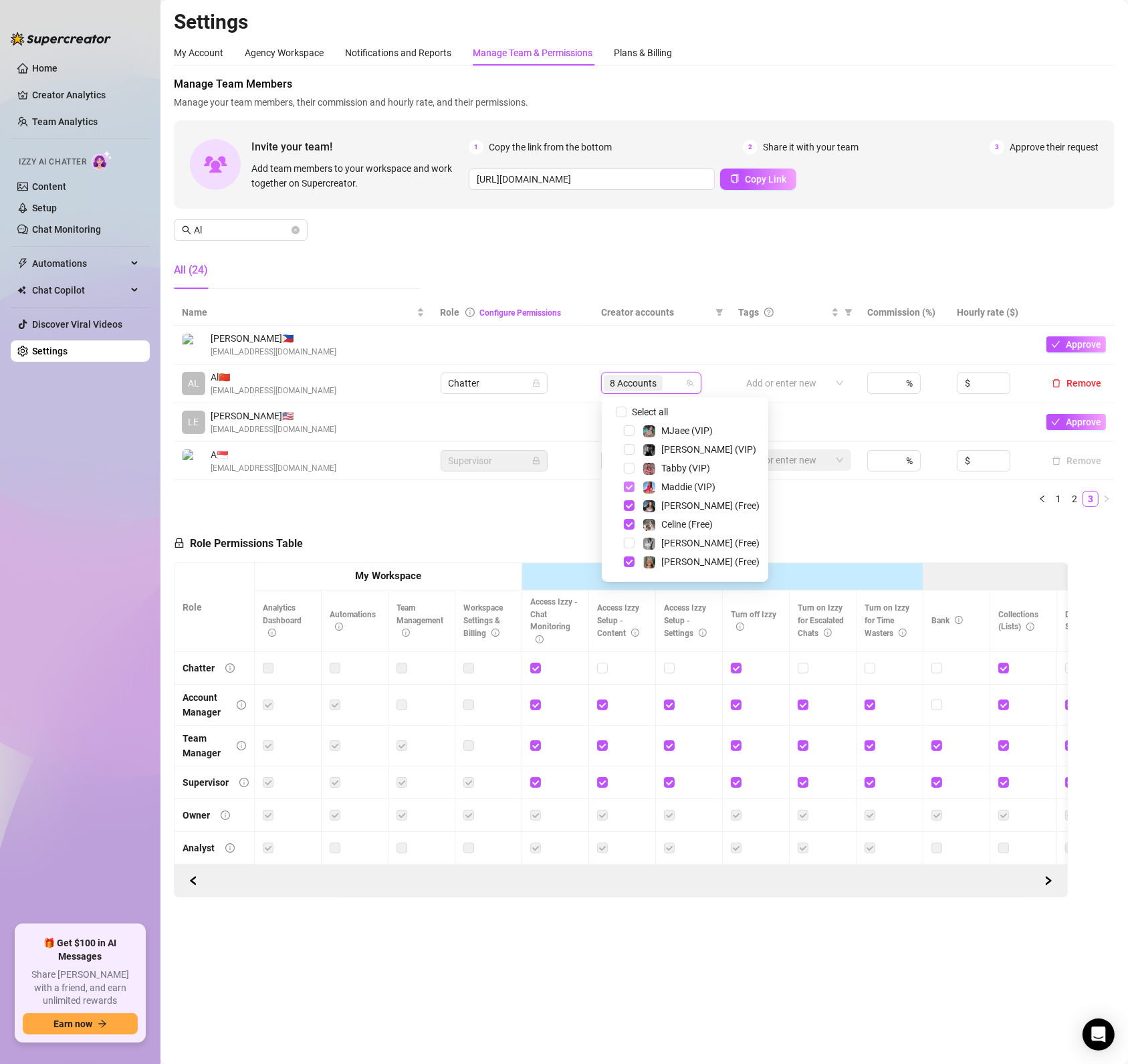
click at [631, 492] on span "Select tree node" at bounding box center [629, 487] width 11 height 11
click at [631, 512] on div "[PERSON_NAME] (Free)" at bounding box center [685, 505] width 160 height 16
click at [627, 509] on span "Select tree node" at bounding box center [629, 506] width 11 height 11
click at [631, 461] on span "Select tree node" at bounding box center [629, 457] width 11 height 11
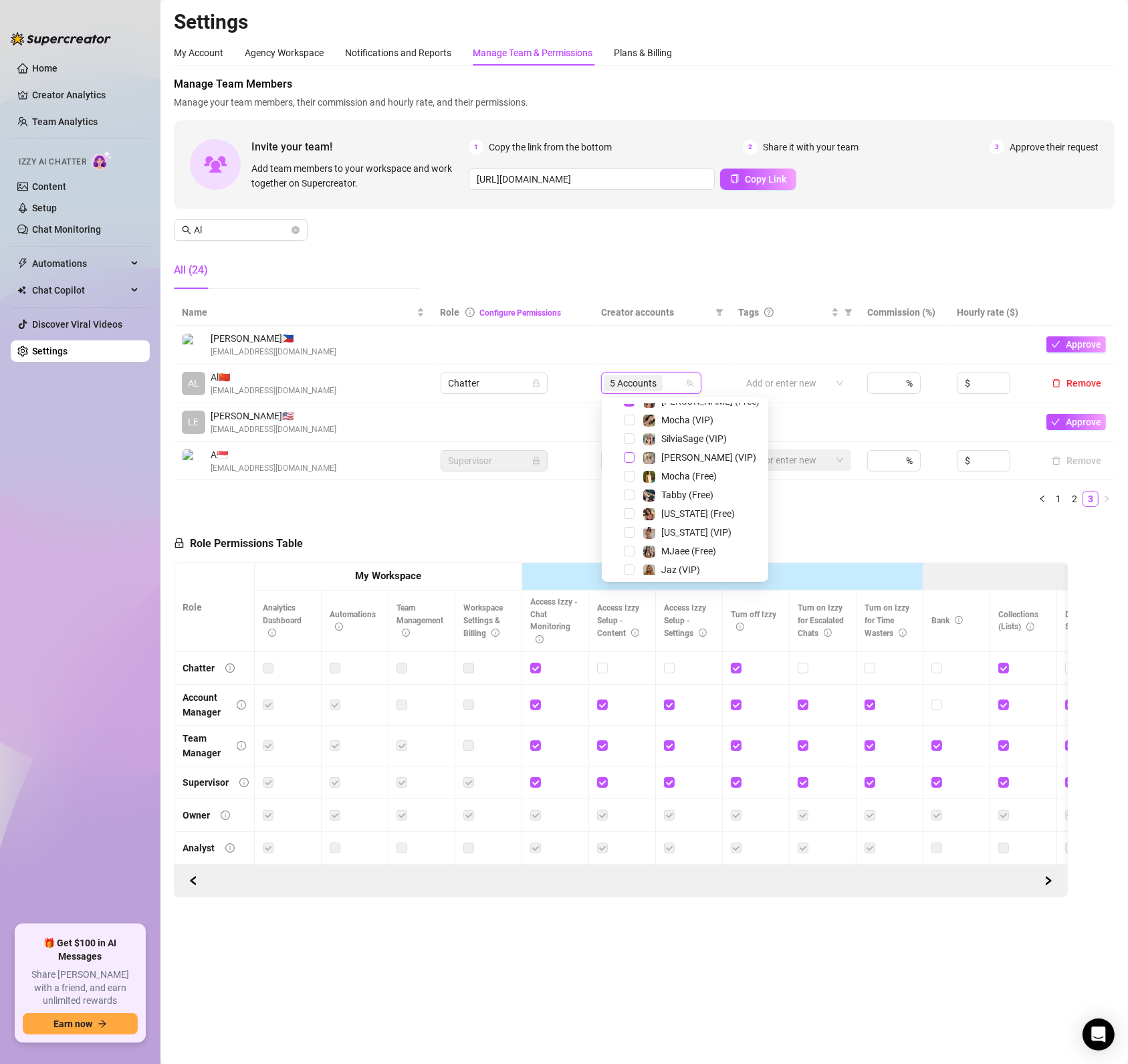
scroll to position [80, 0]
click at [630, 482] on span "Select tree node" at bounding box center [629, 482] width 11 height 11
click at [627, 412] on span "Select all" at bounding box center [649, 411] width 47 height 15
click at [626, 412] on input "Select all" at bounding box center [621, 412] width 11 height 11
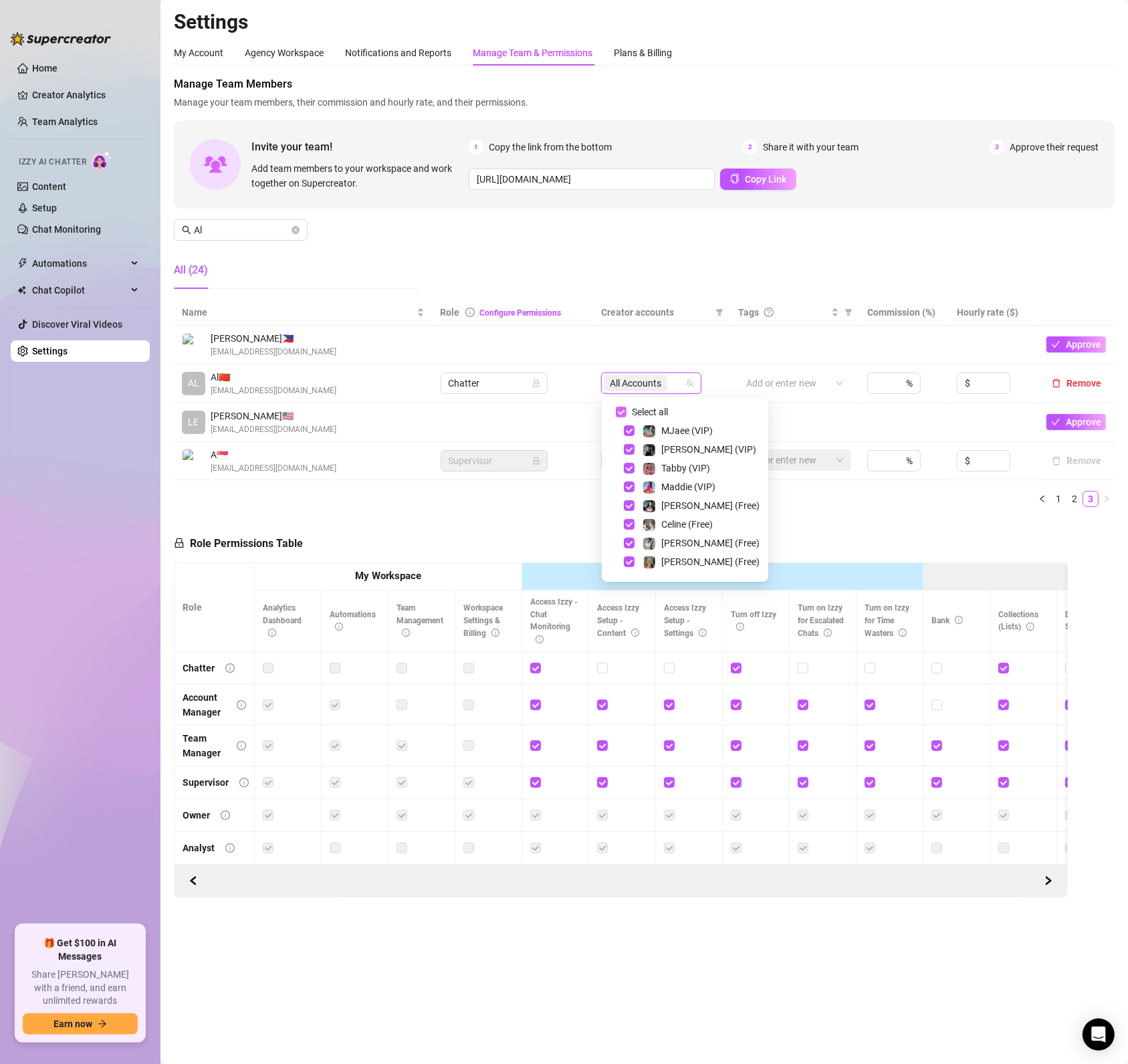
click at [627, 412] on span "Select all" at bounding box center [649, 411] width 47 height 15
click at [626, 412] on input "Select all" at bounding box center [621, 412] width 11 height 11
checkbox input "false"
click at [631, 429] on span "Select tree node" at bounding box center [629, 431] width 11 height 11
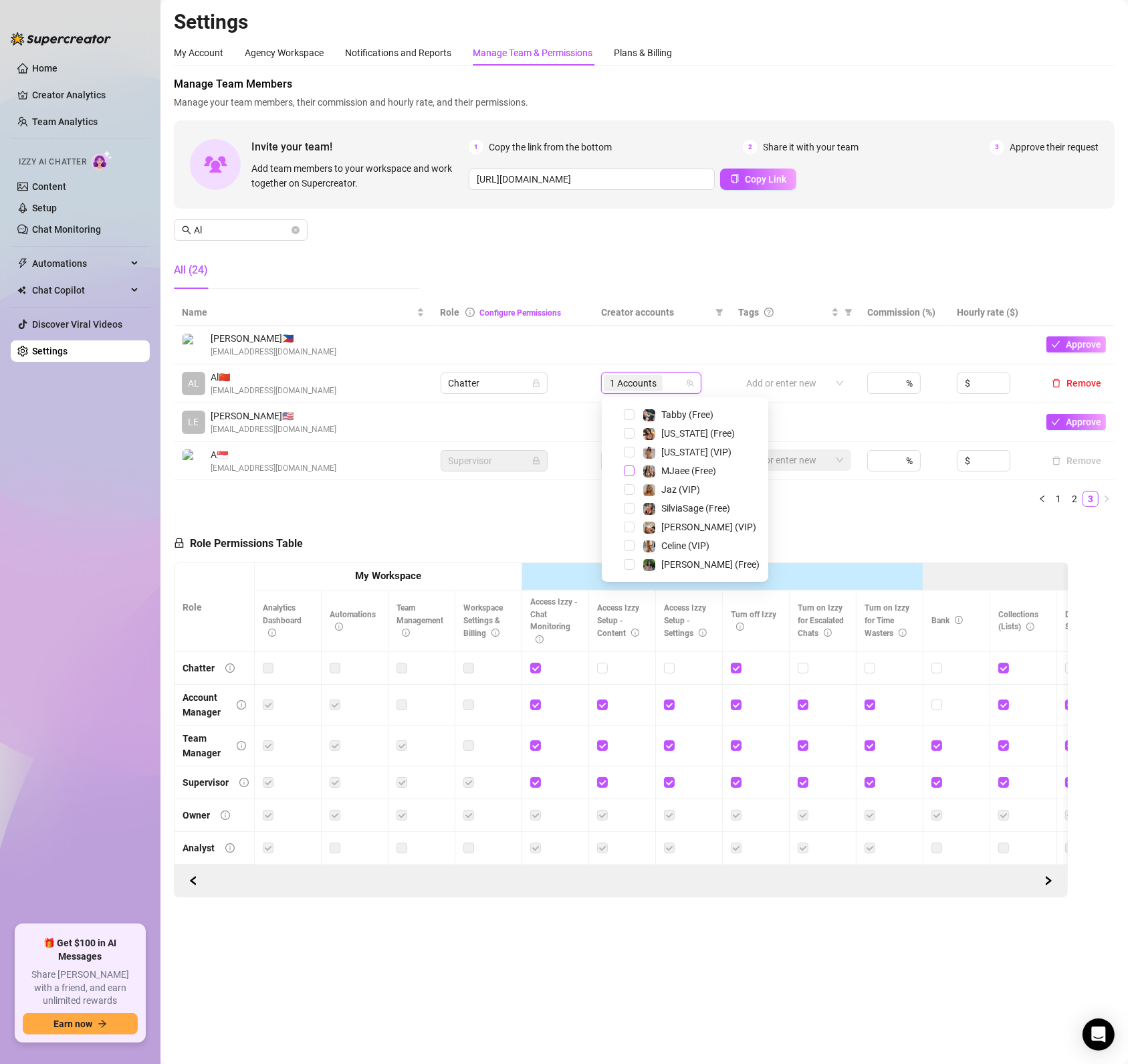
click at [629, 472] on span "Select tree node" at bounding box center [629, 471] width 11 height 11
click at [629, 546] on span "Select tree node" at bounding box center [629, 545] width 11 height 11
click at [628, 568] on span "Select tree node" at bounding box center [629, 565] width 11 height 11
click at [629, 529] on span "Select tree node" at bounding box center [629, 527] width 11 height 11
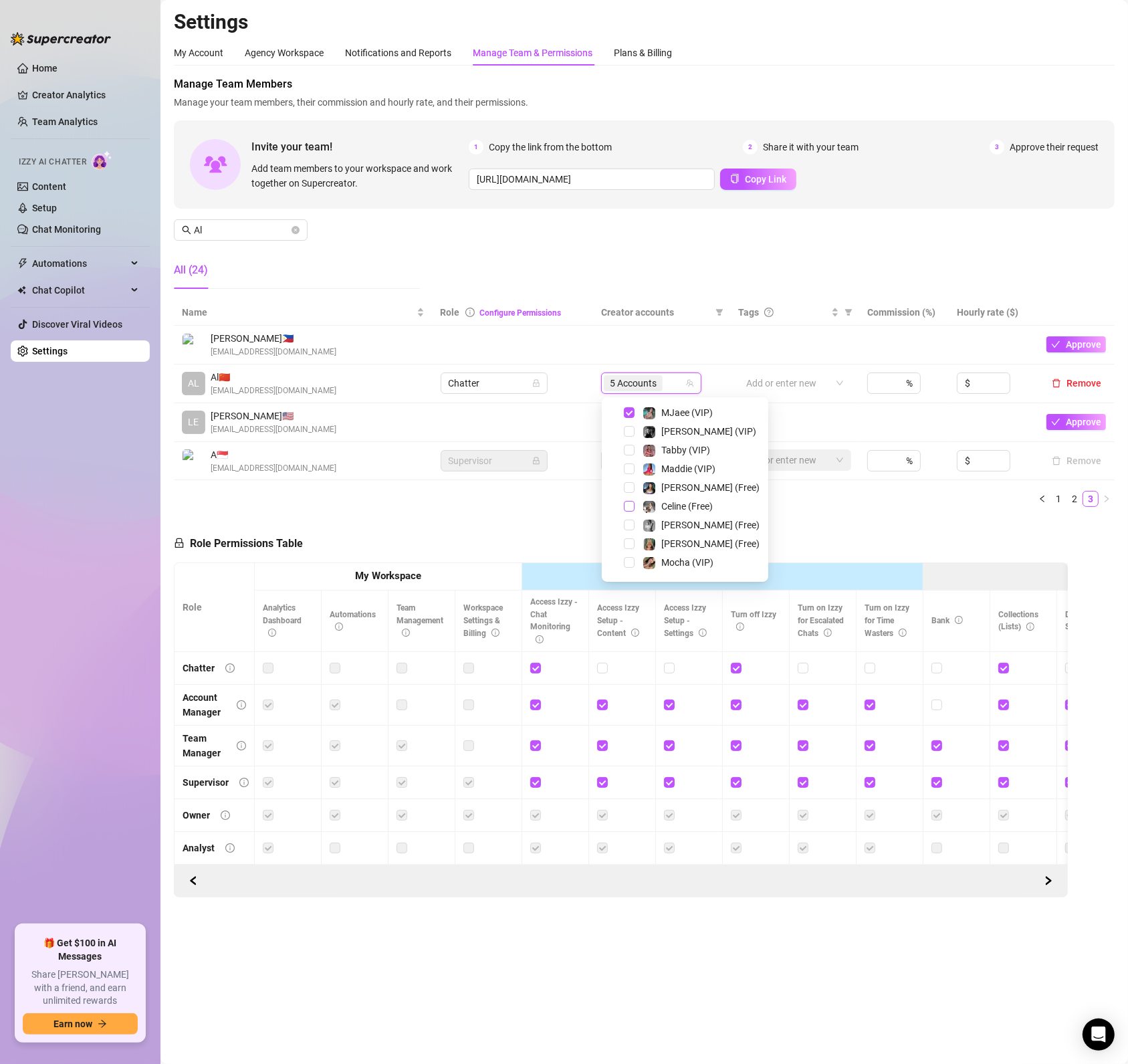
click at [626, 509] on span "Select tree node" at bounding box center [629, 506] width 11 height 11
click at [524, 503] on ul "1 2 3" at bounding box center [644, 499] width 940 height 16
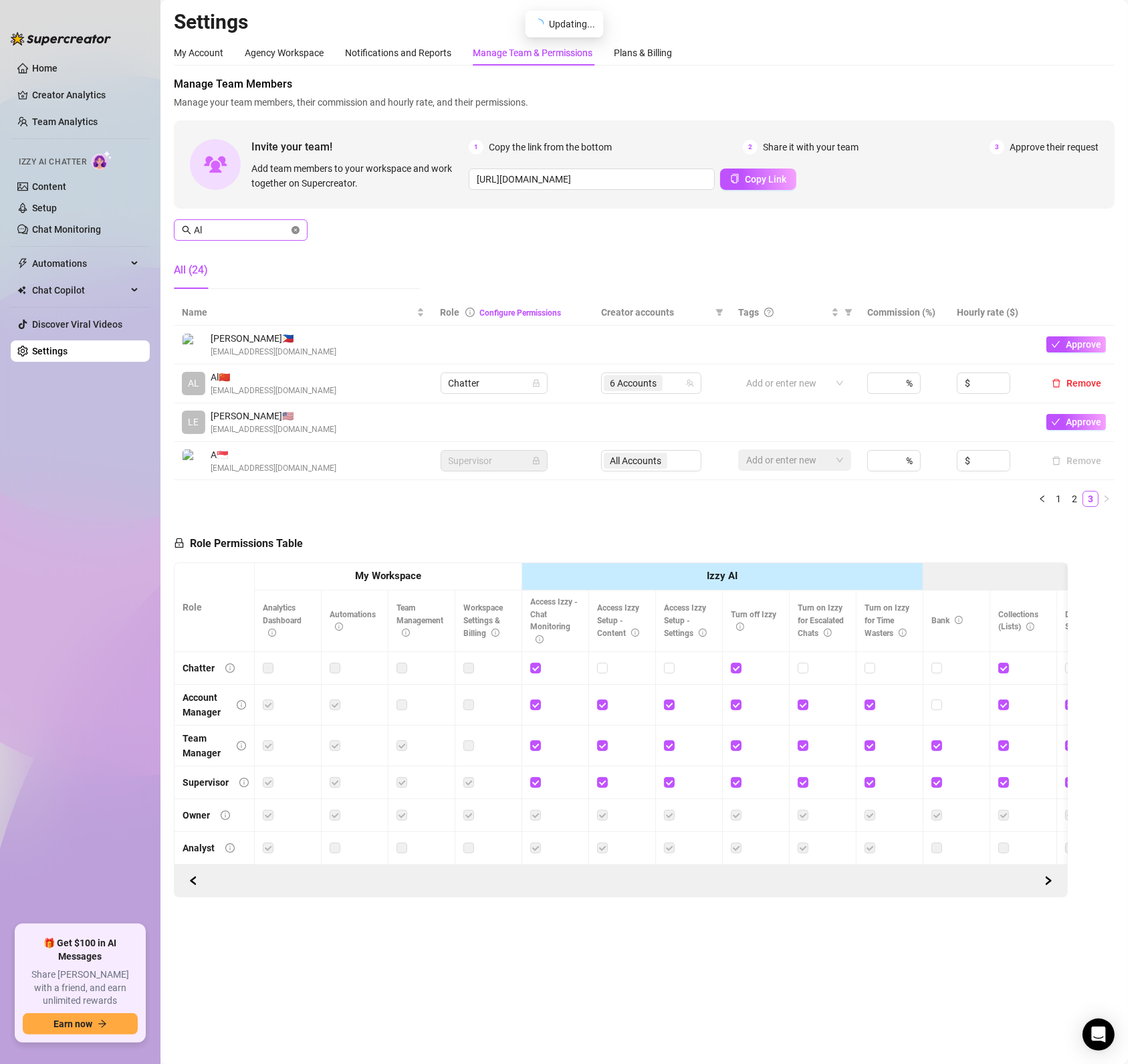
click at [295, 226] on icon "close-circle" at bounding box center [296, 230] width 8 height 8
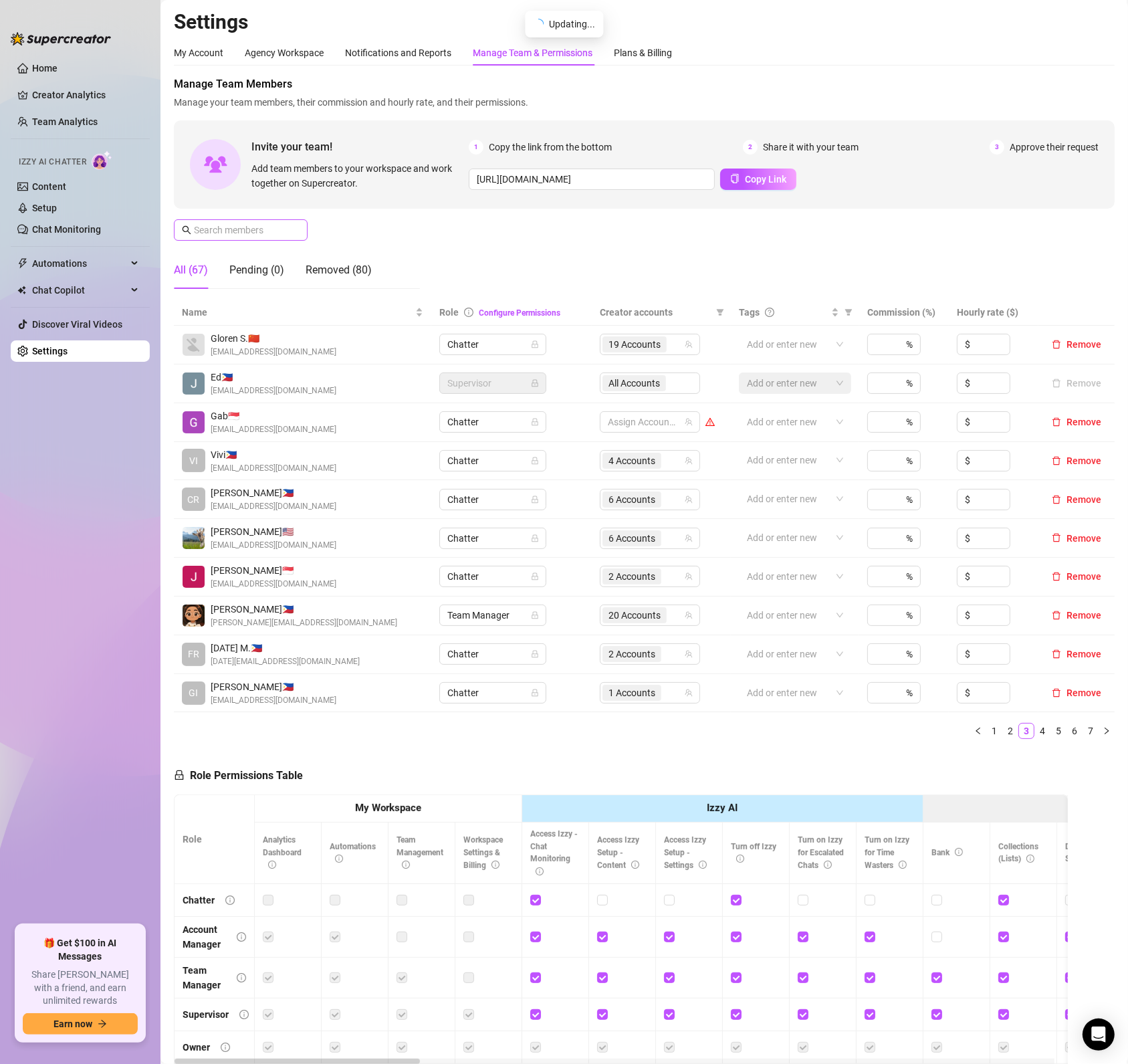
click at [289, 231] on span at bounding box center [240, 230] width 134 height 21
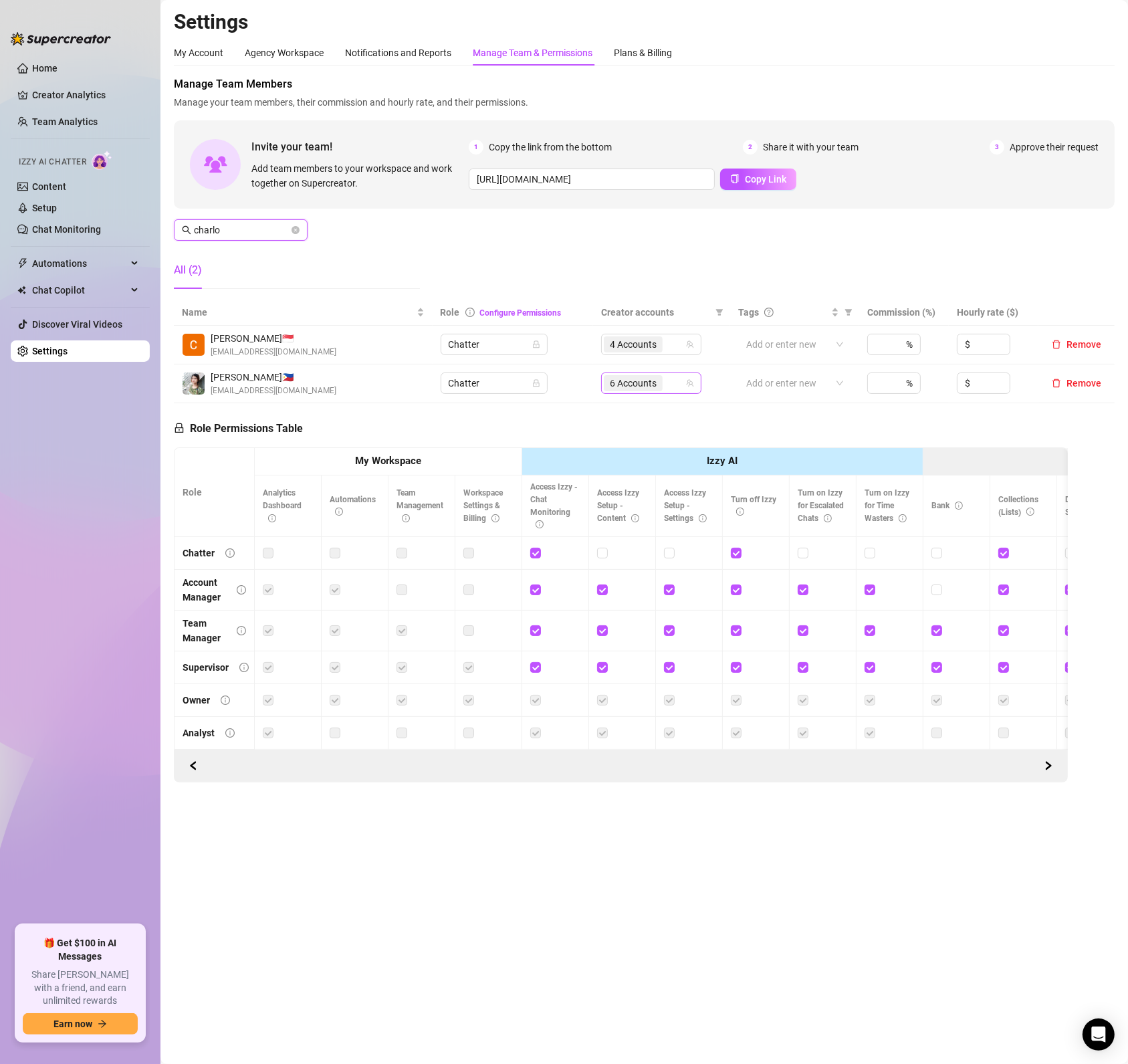
click at [626, 392] on div "6 Accounts" at bounding box center [634, 383] width 61 height 18
type input "charlo"
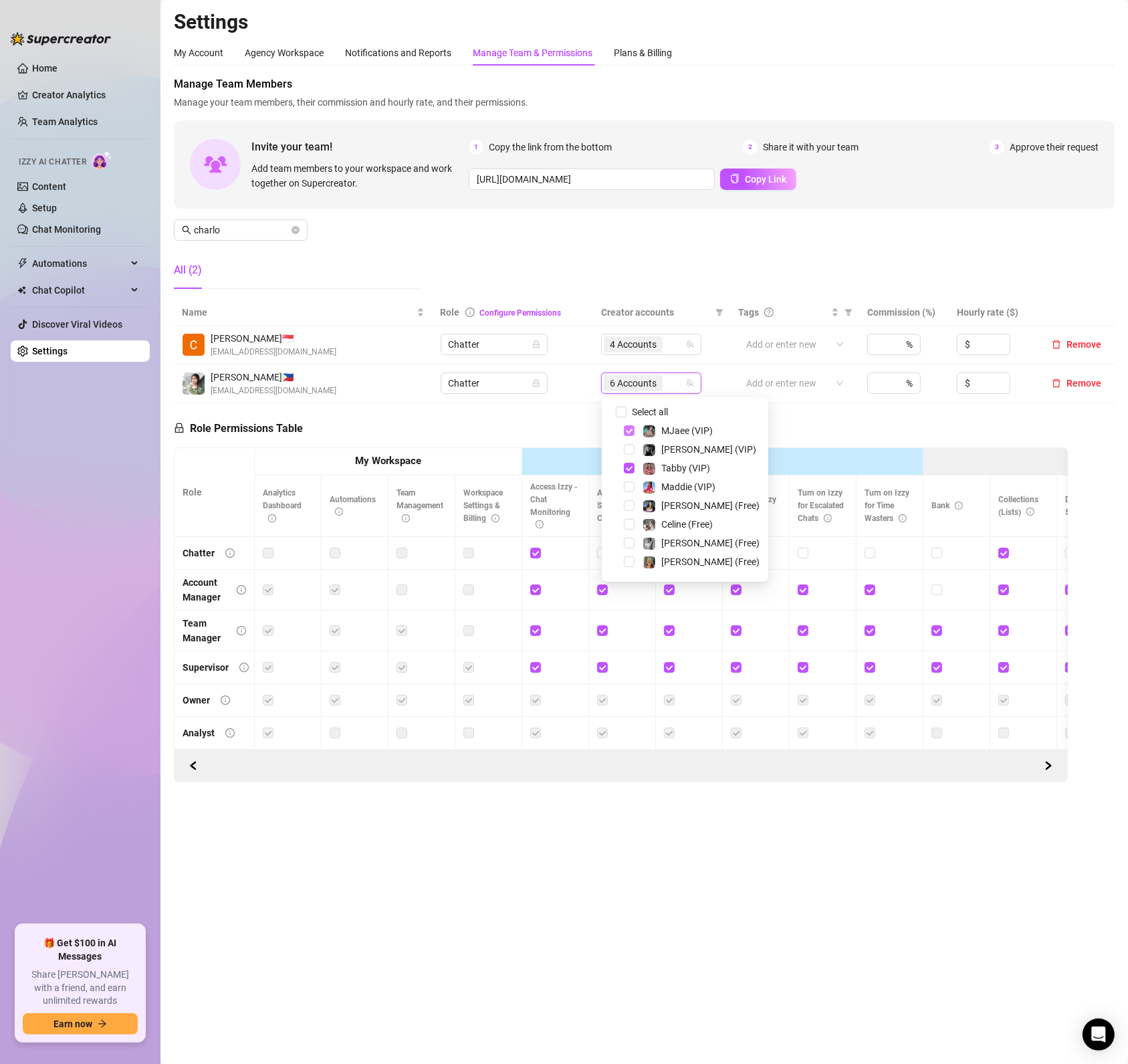
click at [626, 431] on span "Select tree node" at bounding box center [629, 431] width 11 height 11
click at [629, 550] on span "Select tree node" at bounding box center [629, 551] width 11 height 11
click at [631, 488] on span "Select tree node" at bounding box center [629, 490] width 11 height 11
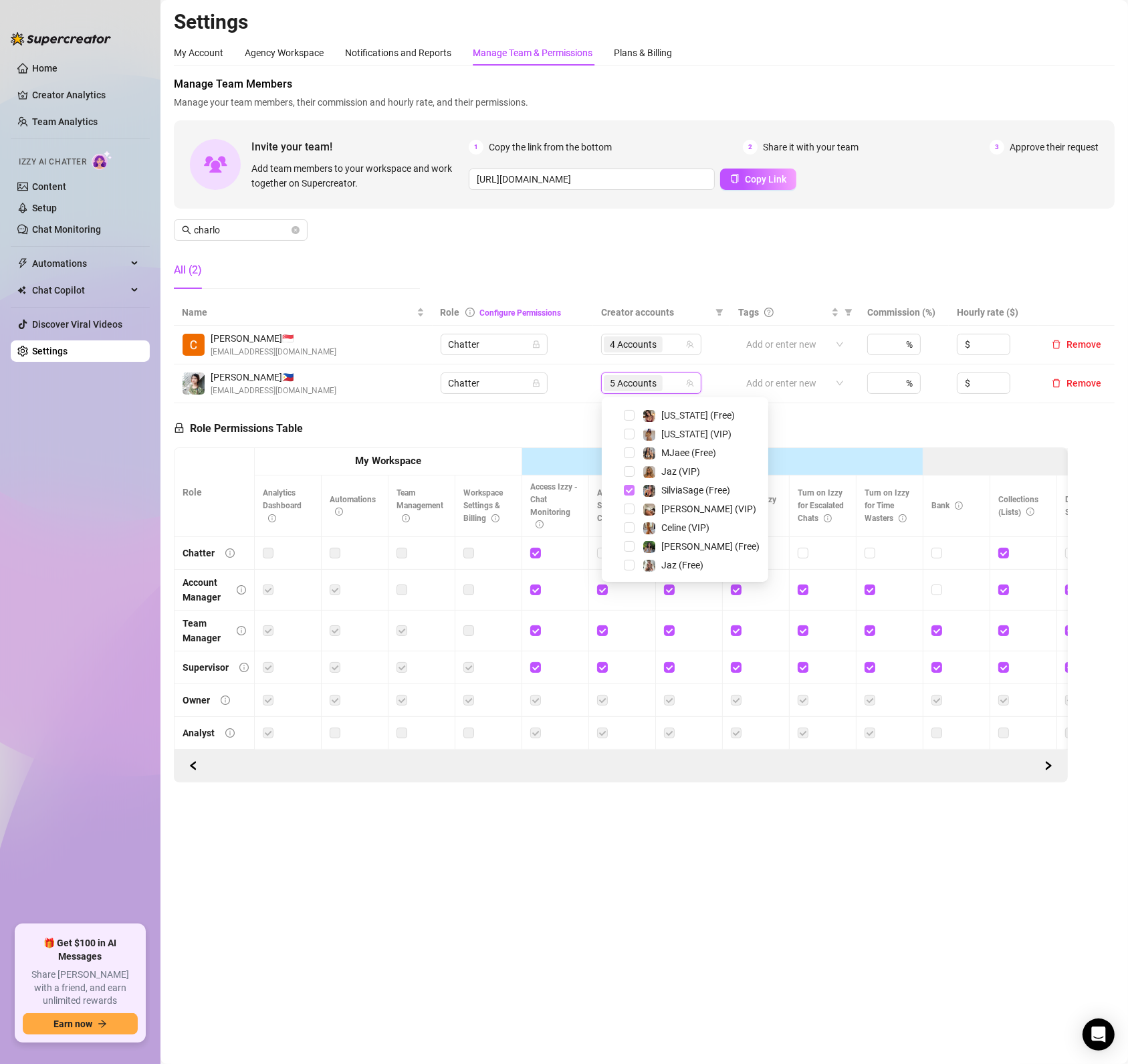
scroll to position [178, 0]
click at [627, 420] on span "Select tree node" at bounding box center [629, 421] width 11 height 11
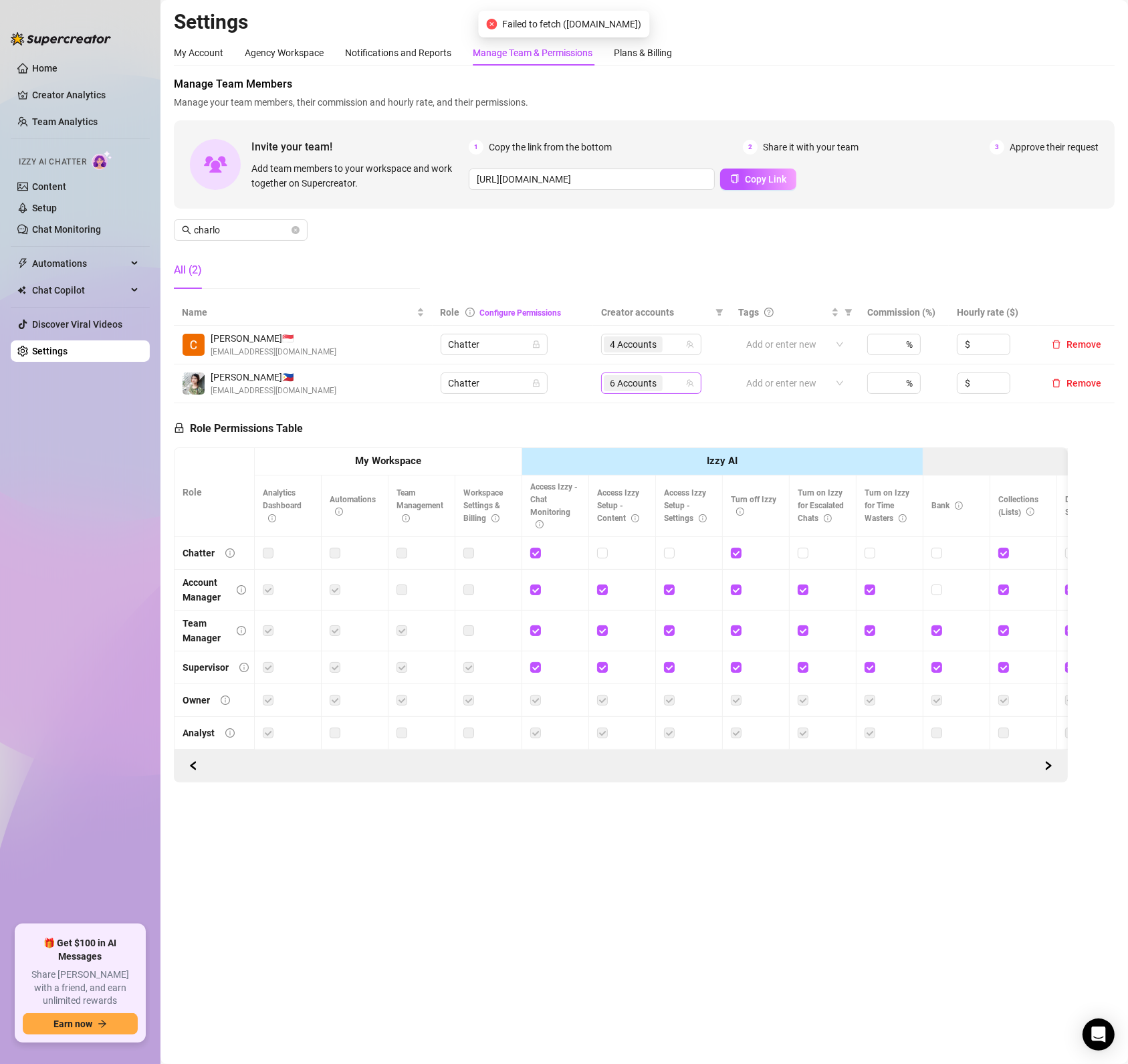
click at [658, 386] on span "6 Accounts" at bounding box center [633, 383] width 59 height 16
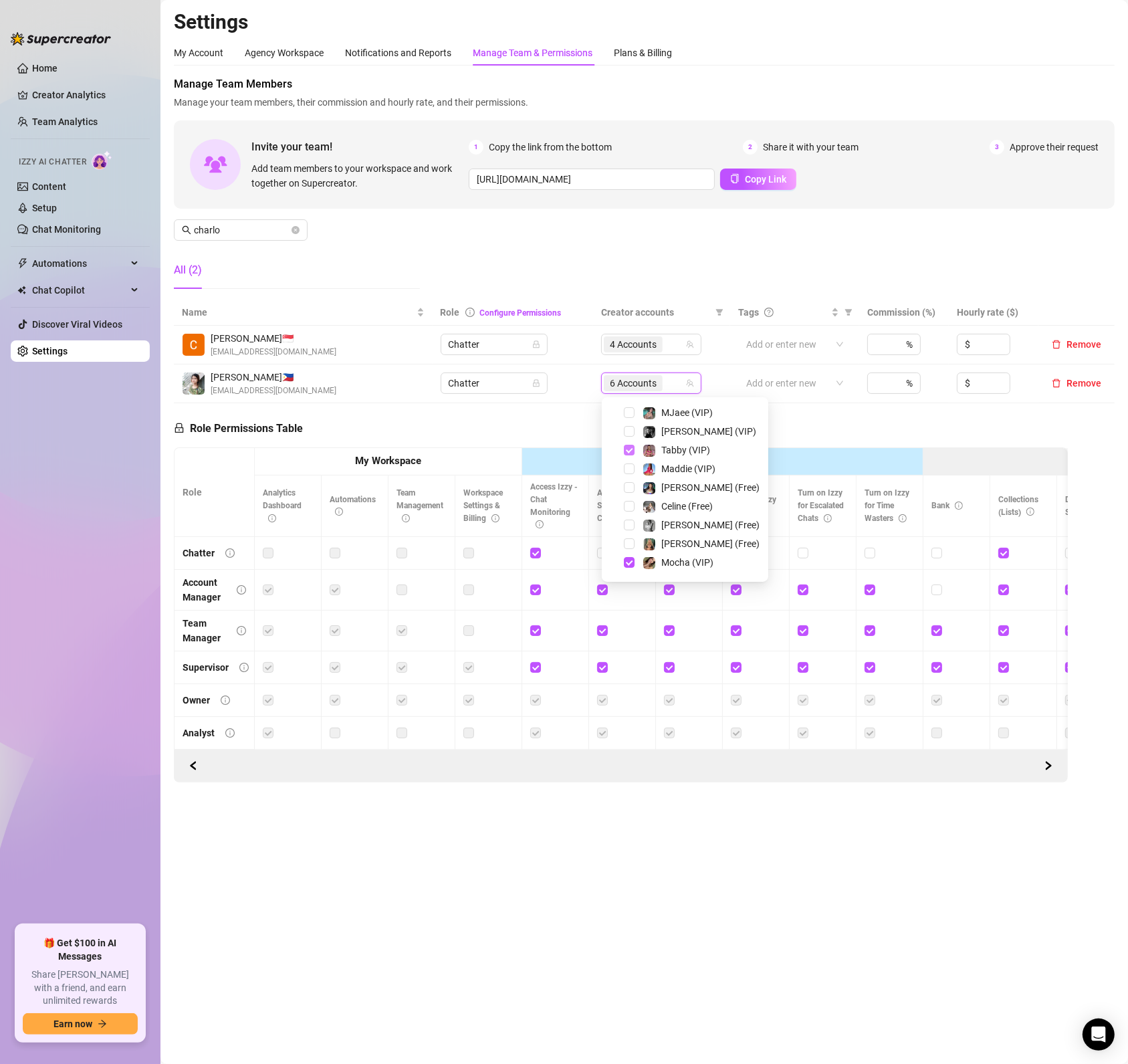
click at [627, 448] on span "Select tree node" at bounding box center [629, 450] width 11 height 11
click at [629, 480] on span "Select tree node" at bounding box center [629, 482] width 11 height 11
click at [628, 539] on span "Select tree node" at bounding box center [629, 539] width 11 height 11
click at [626, 555] on span "Select tree node" at bounding box center [629, 557] width 11 height 11
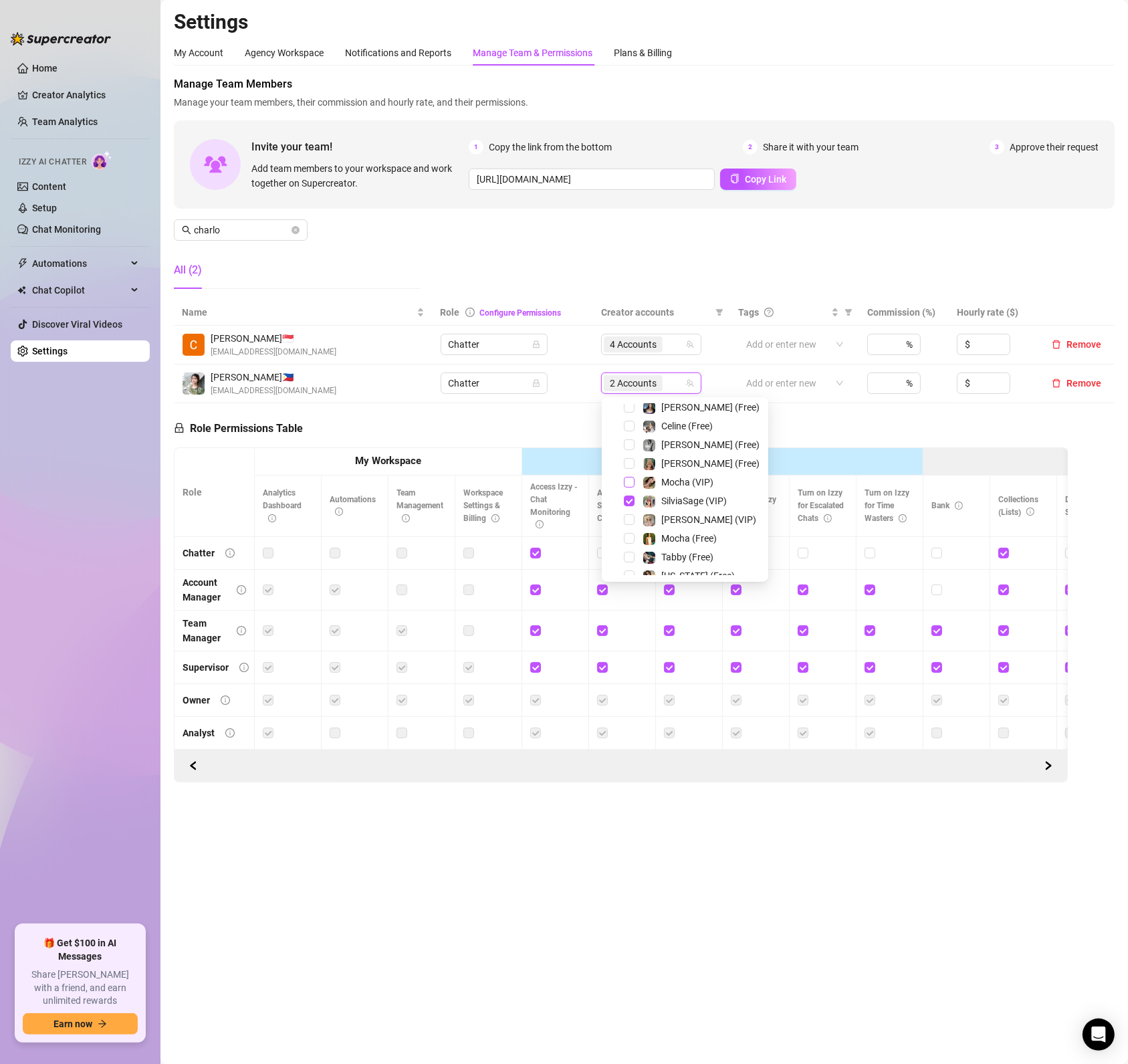
scroll to position [18, 0]
click at [630, 468] on span "Select tree node" at bounding box center [629, 469] width 11 height 11
click at [630, 483] on span "Select tree node" at bounding box center [629, 487] width 11 height 11
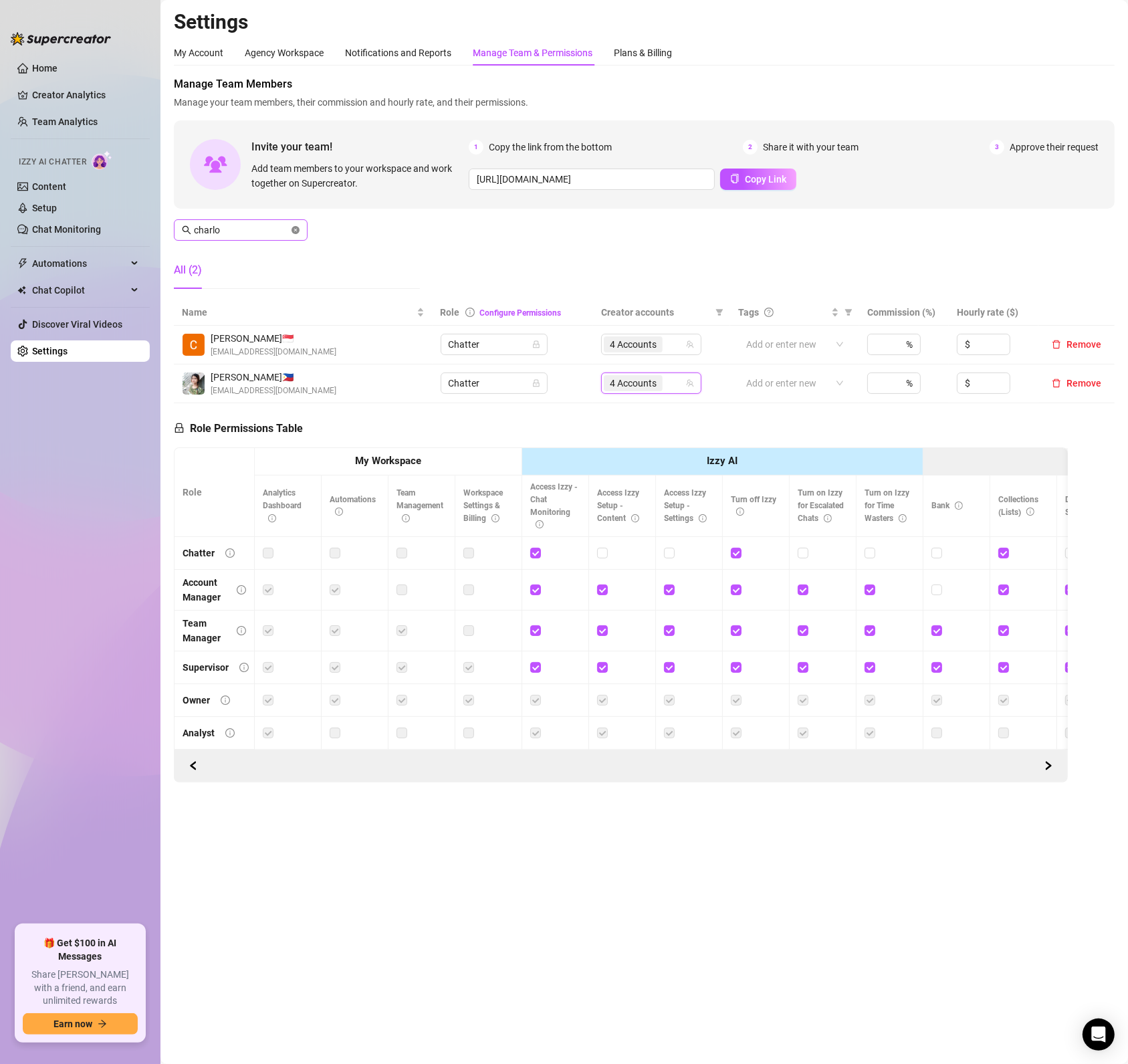
click at [295, 233] on icon "close-circle" at bounding box center [296, 230] width 8 height 8
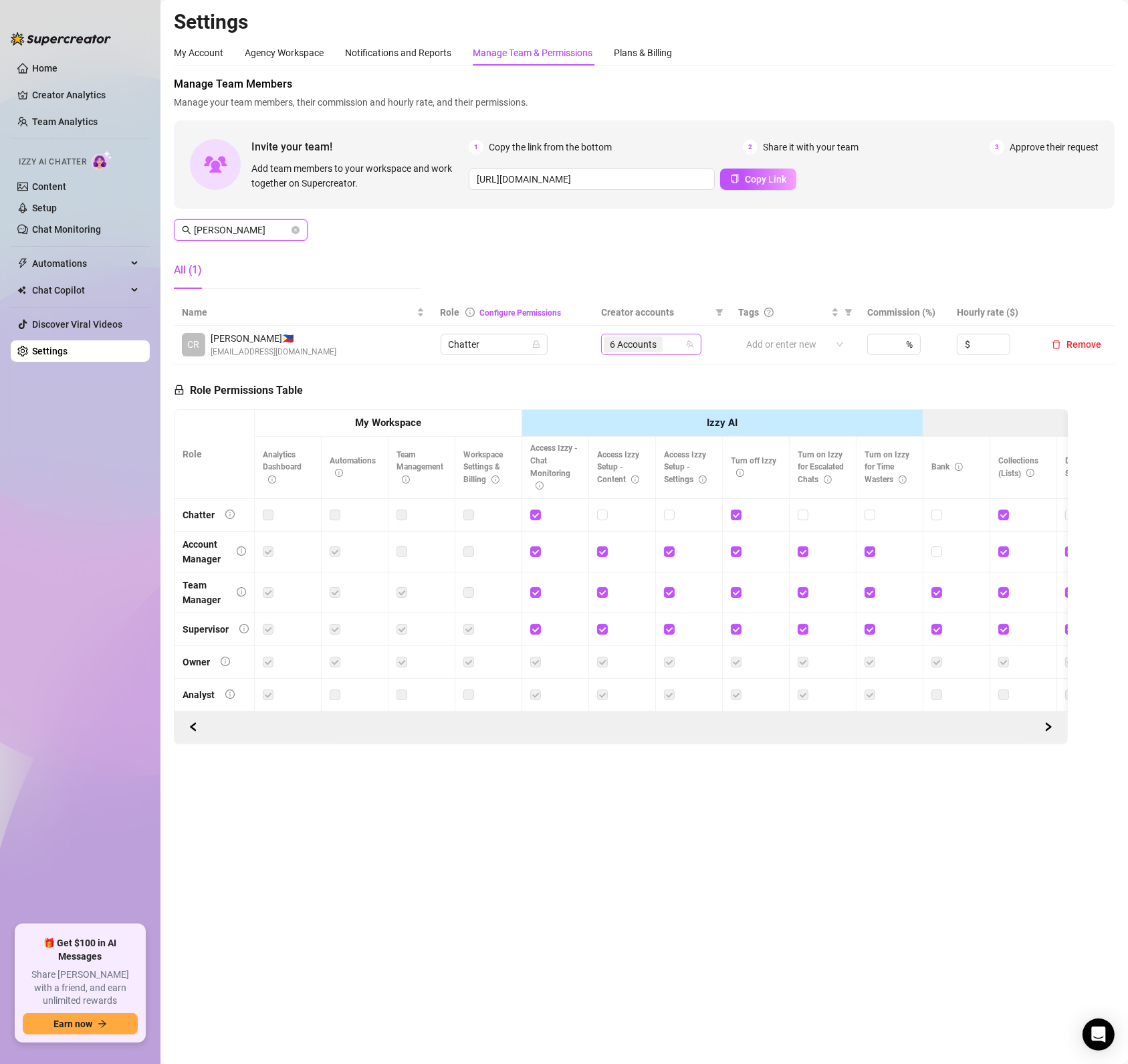
type input "[PERSON_NAME]"
drag, startPoint x: 667, startPoint y: 346, endPoint x: 678, endPoint y: 358, distance: 16.3
click at [667, 345] on input "search" at bounding box center [666, 344] width 2 height 16
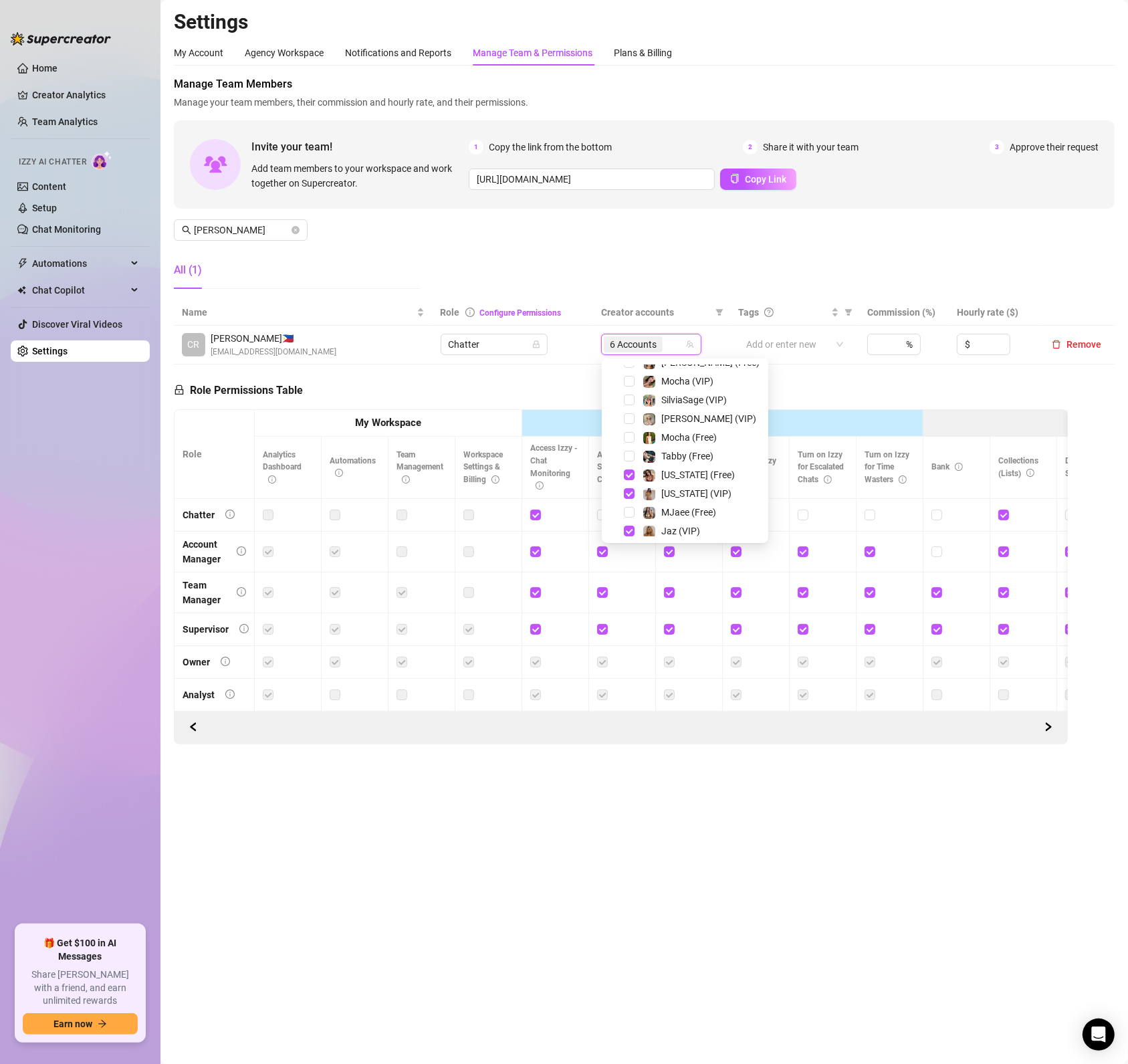
scroll to position [80, 0]
click at [629, 443] on span "Select tree node" at bounding box center [629, 443] width 11 height 11
click at [631, 413] on span "Select tree node" at bounding box center [629, 411] width 11 height 11
click at [628, 503] on span "Select tree node" at bounding box center [629, 504] width 11 height 11
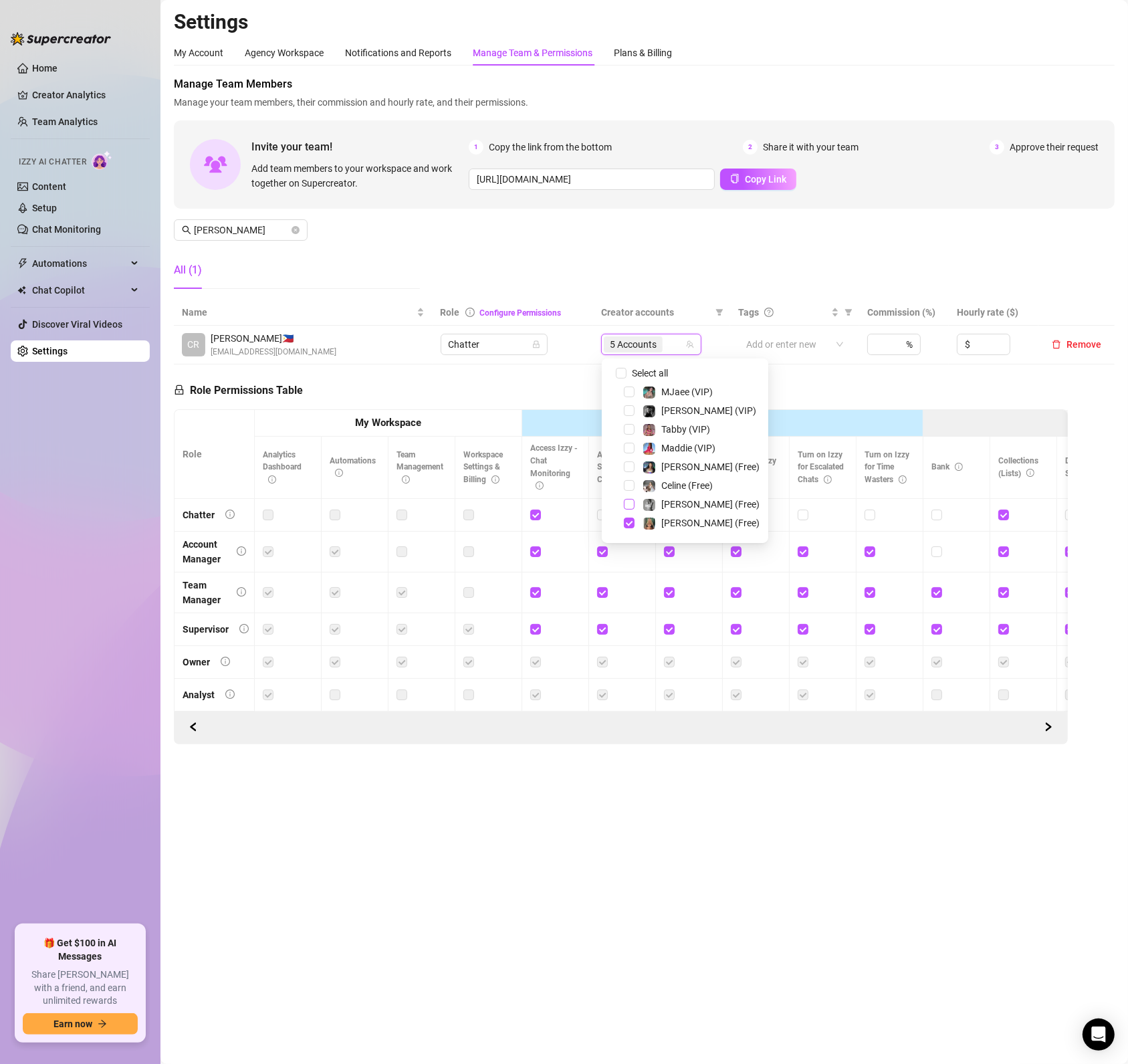
scroll to position [80, 0]
click at [629, 503] on span "Select tree node" at bounding box center [629, 499] width 11 height 11
click at [554, 386] on div "Role Permissions Table Role My Workspace Izzy AI OnlyFans Side Menu OnlyFans Ch…" at bounding box center [620, 555] width 894 height 380
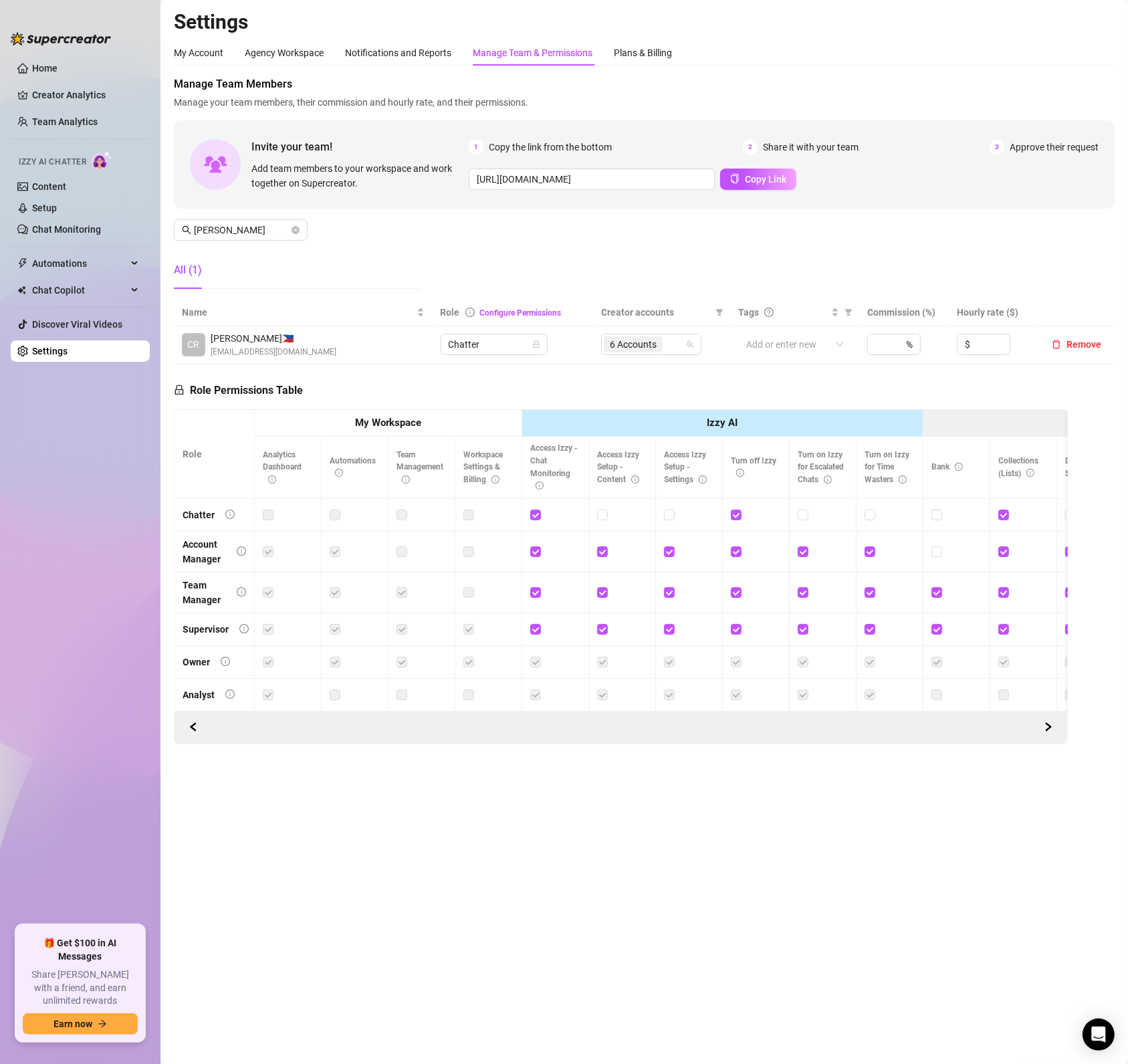
click at [489, 956] on main "Settings My Account Agency Workspace Notifications and Reports Manage Team & Pe…" at bounding box center [644, 532] width 967 height 1064
drag, startPoint x: 502, startPoint y: 761, endPoint x: 434, endPoint y: 797, distance: 76.9
click at [493, 761] on div "Settings My Account Agency Workspace Notifications and Reports Manage Team & Pe…" at bounding box center [644, 385] width 940 height 751
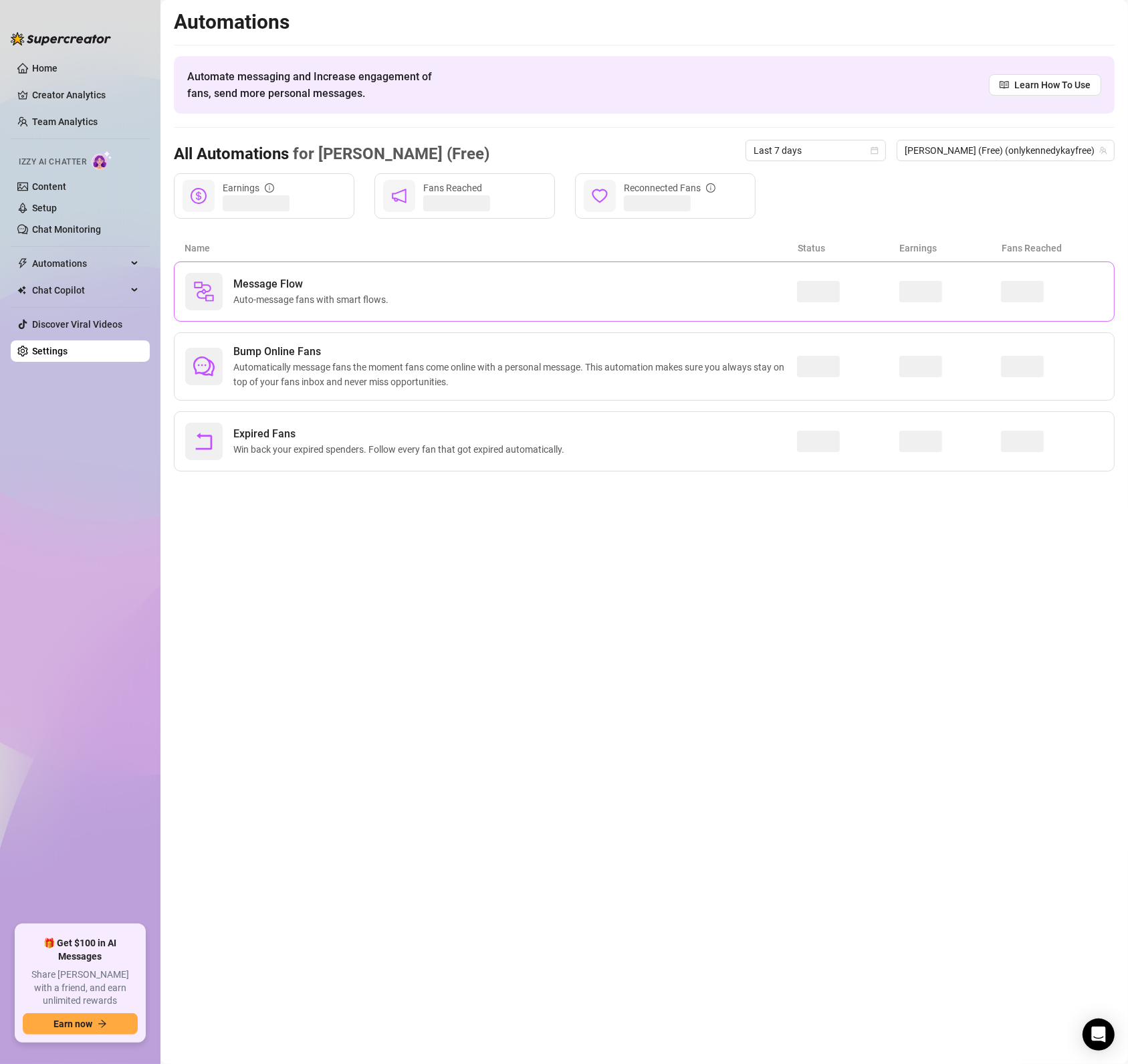
click at [469, 283] on div "Message Flow Auto-message fans with smart flows." at bounding box center [491, 291] width 612 height 38
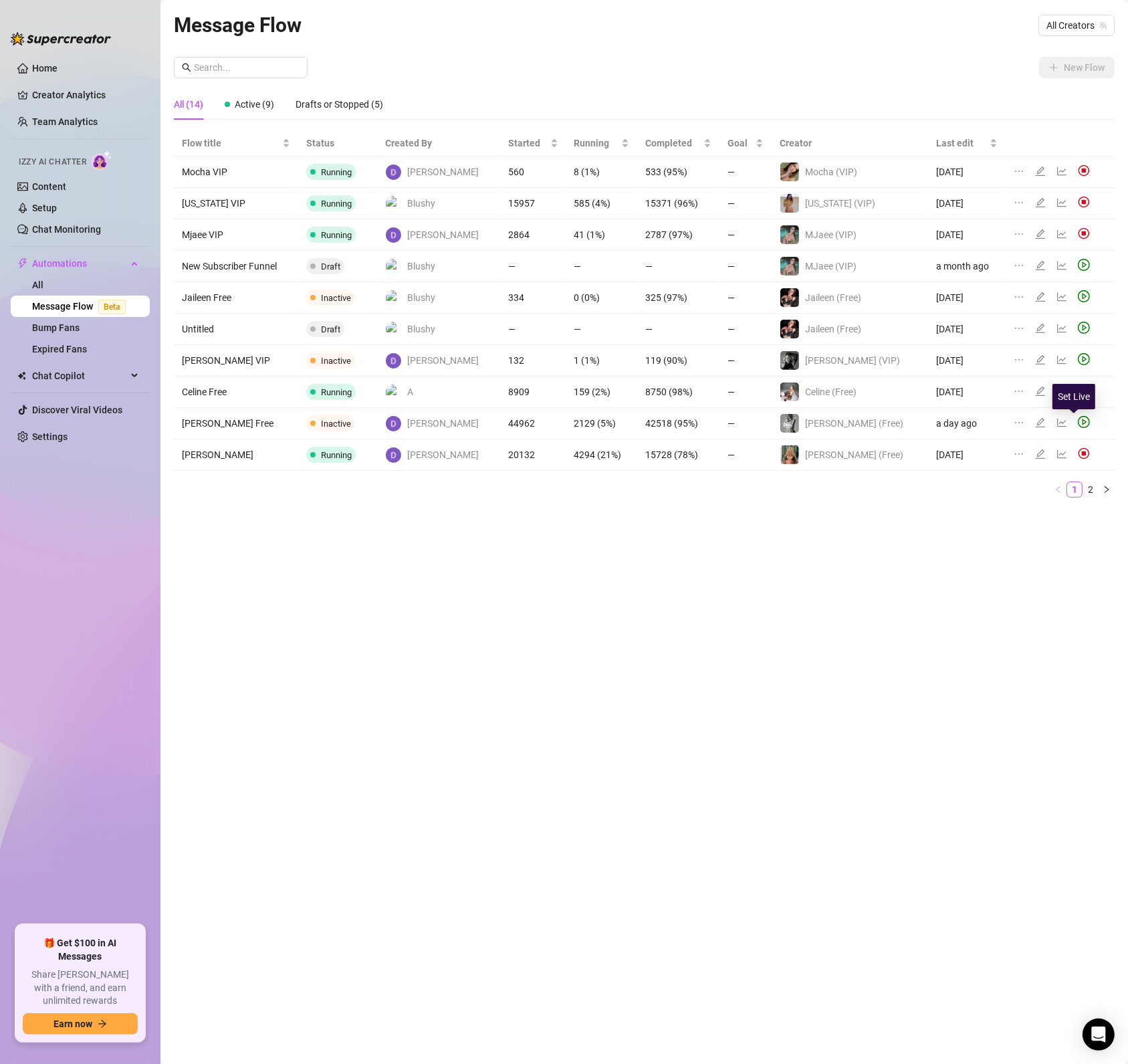
click at [1077, 427] on icon "play-circle" at bounding box center [1084, 422] width 12 height 12
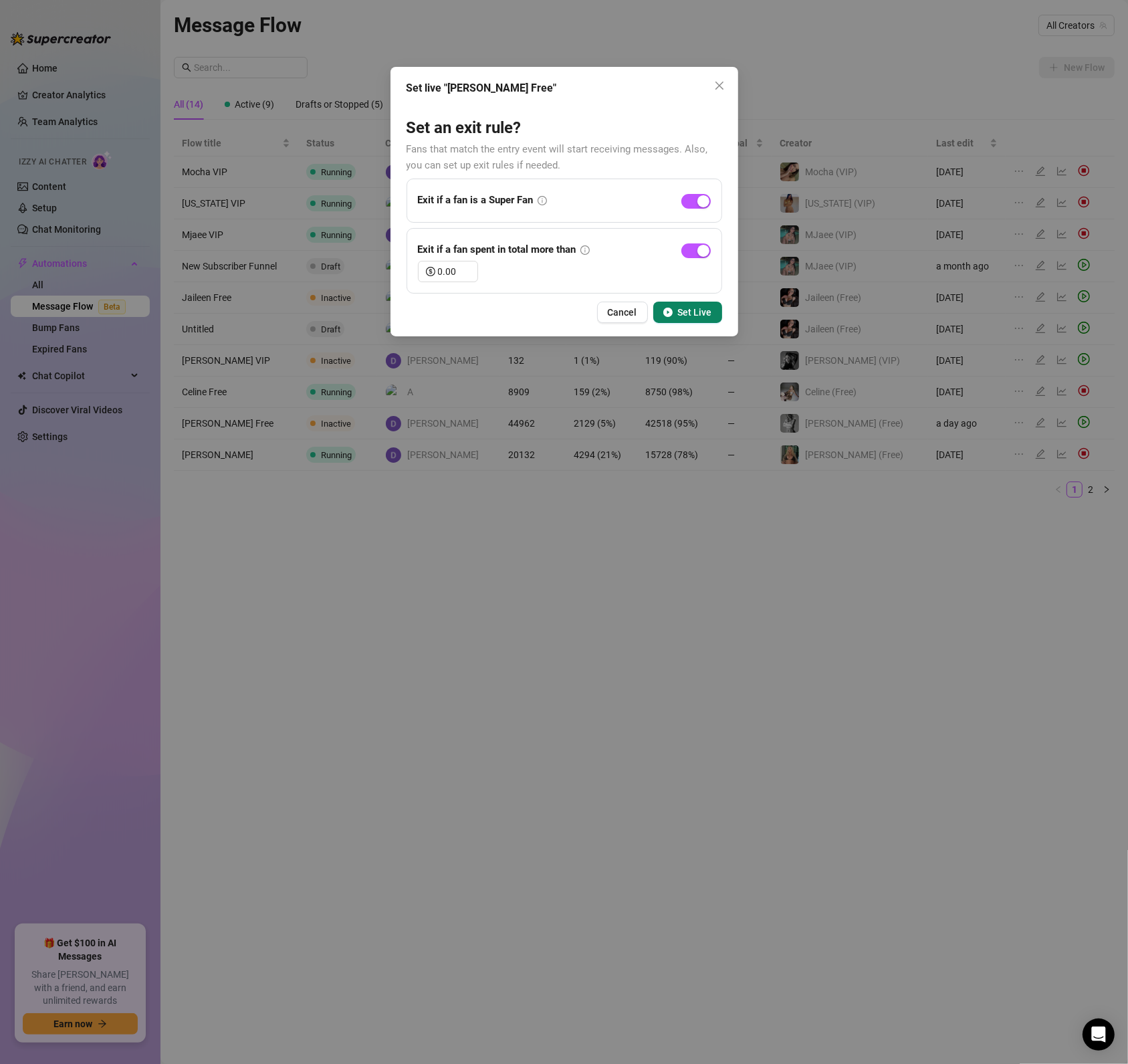
click at [685, 311] on span "Set Live" at bounding box center [695, 313] width 34 height 11
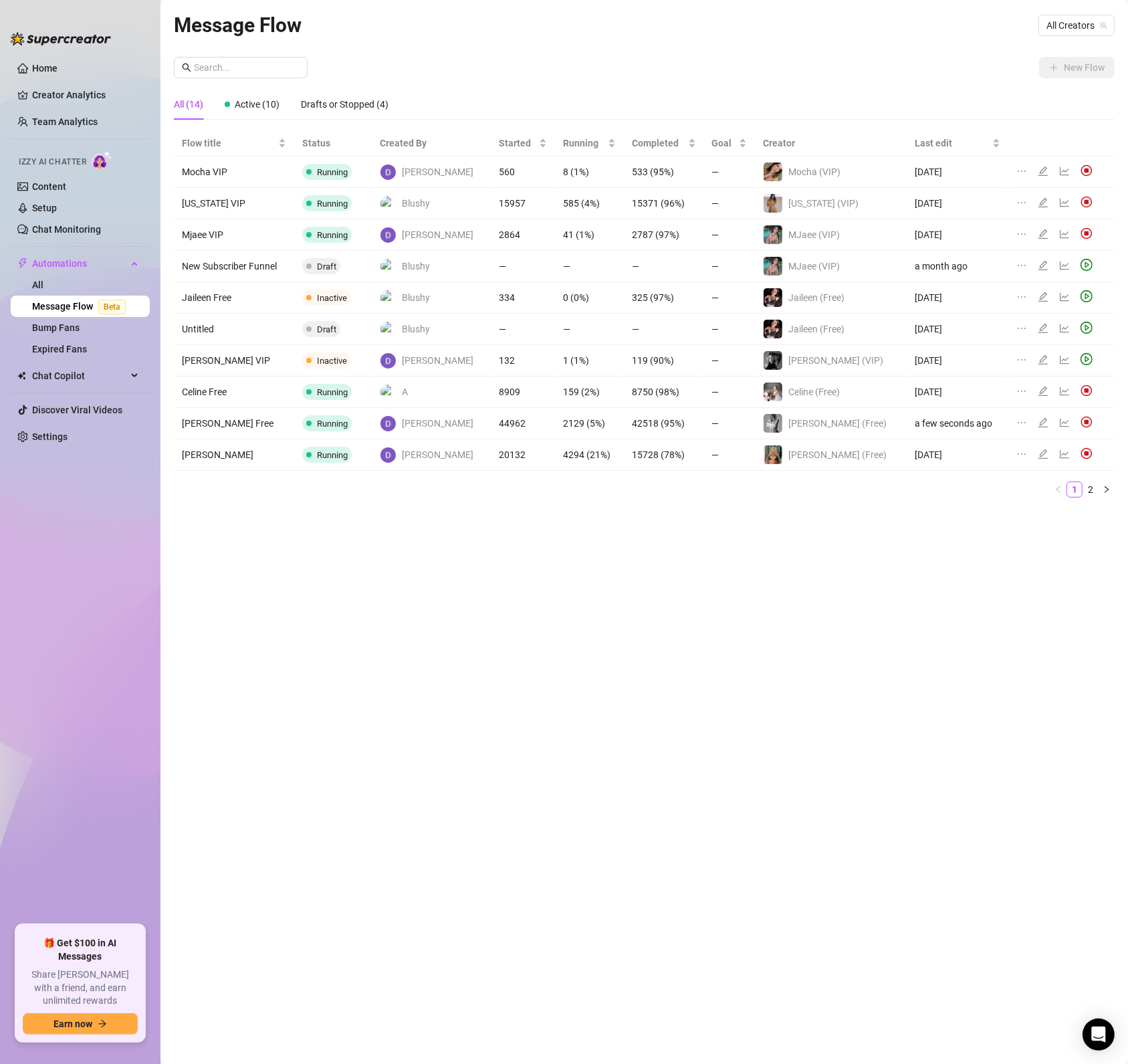
click at [1090, 487] on link "2" at bounding box center [1090, 489] width 15 height 15
